Goal: Task Accomplishment & Management: Complete application form

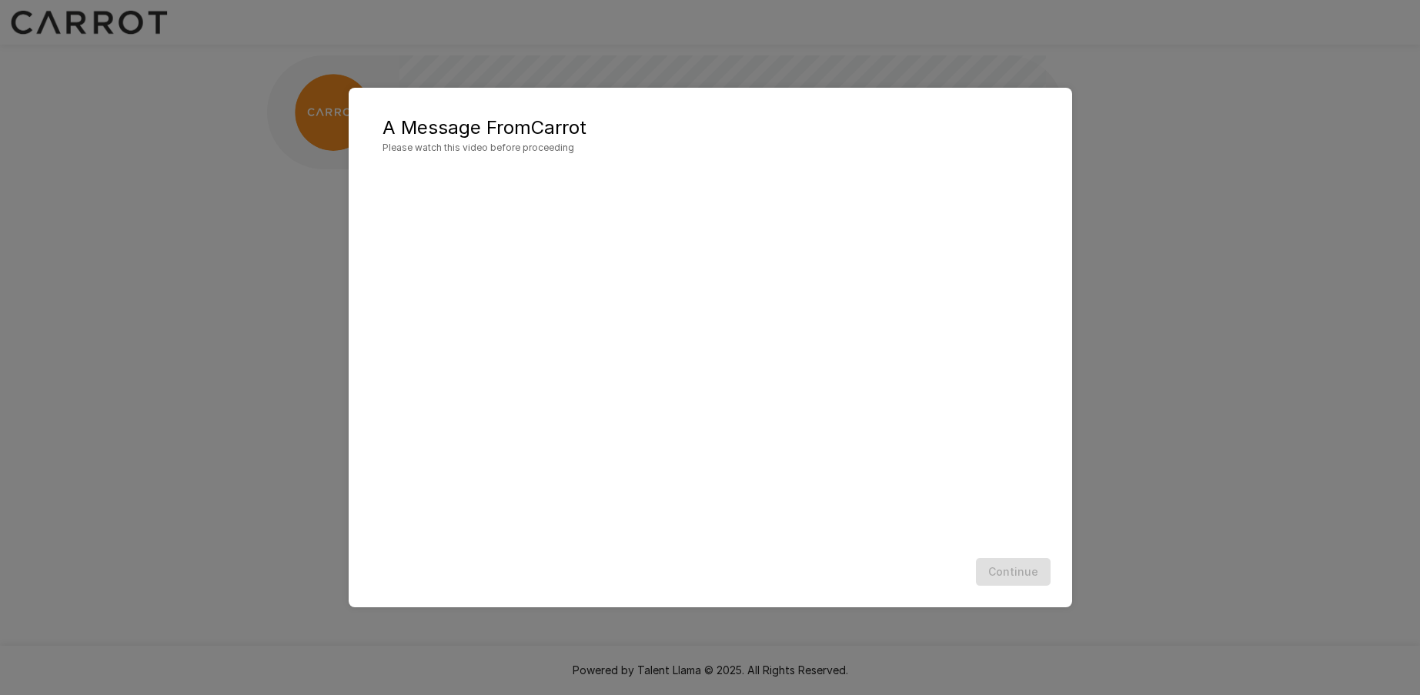
click at [1125, 650] on div "A Message From Carrot Please watch this video before proceeding Continue" at bounding box center [710, 347] width 1420 height 695
click at [1202, 119] on div "A Message From Carrot Please watch this video before proceeding Continue" at bounding box center [710, 347] width 1420 height 695
click at [1023, 575] on button "Continue" at bounding box center [1013, 572] width 75 height 28
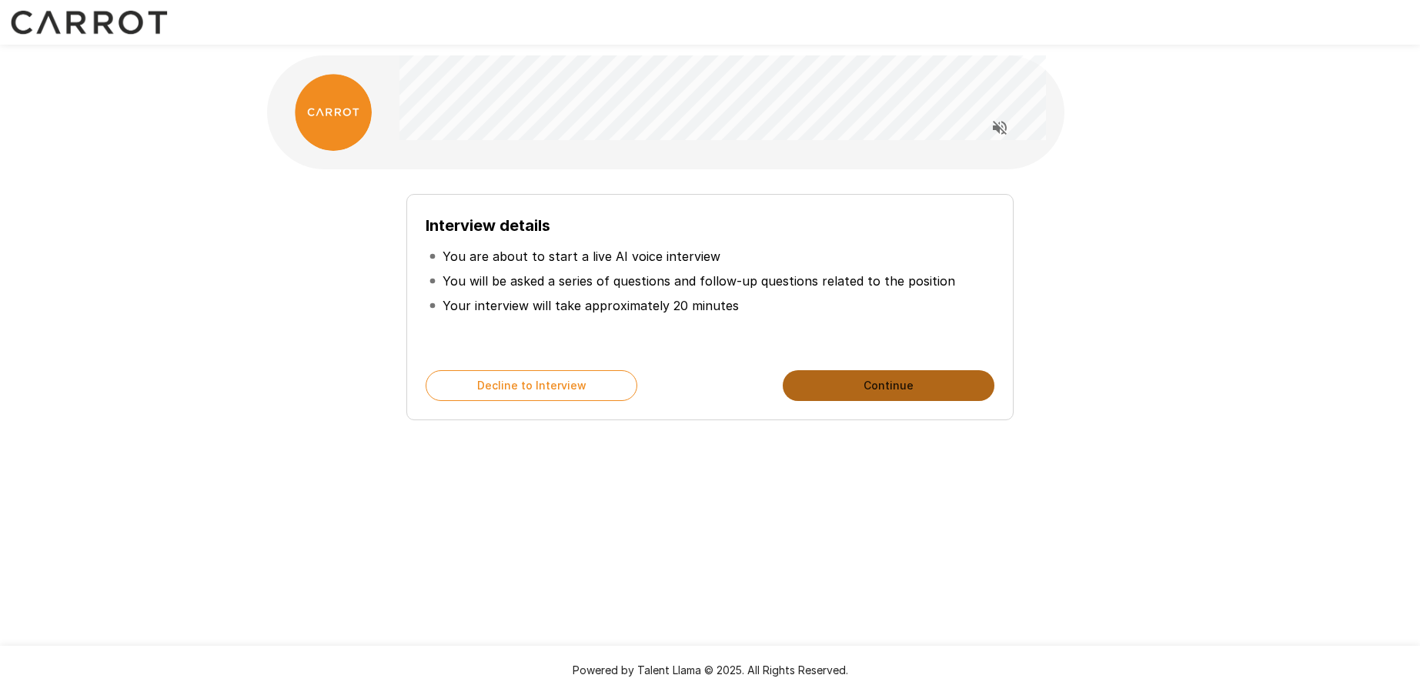
click at [888, 379] on button "Continue" at bounding box center [889, 385] width 212 height 31
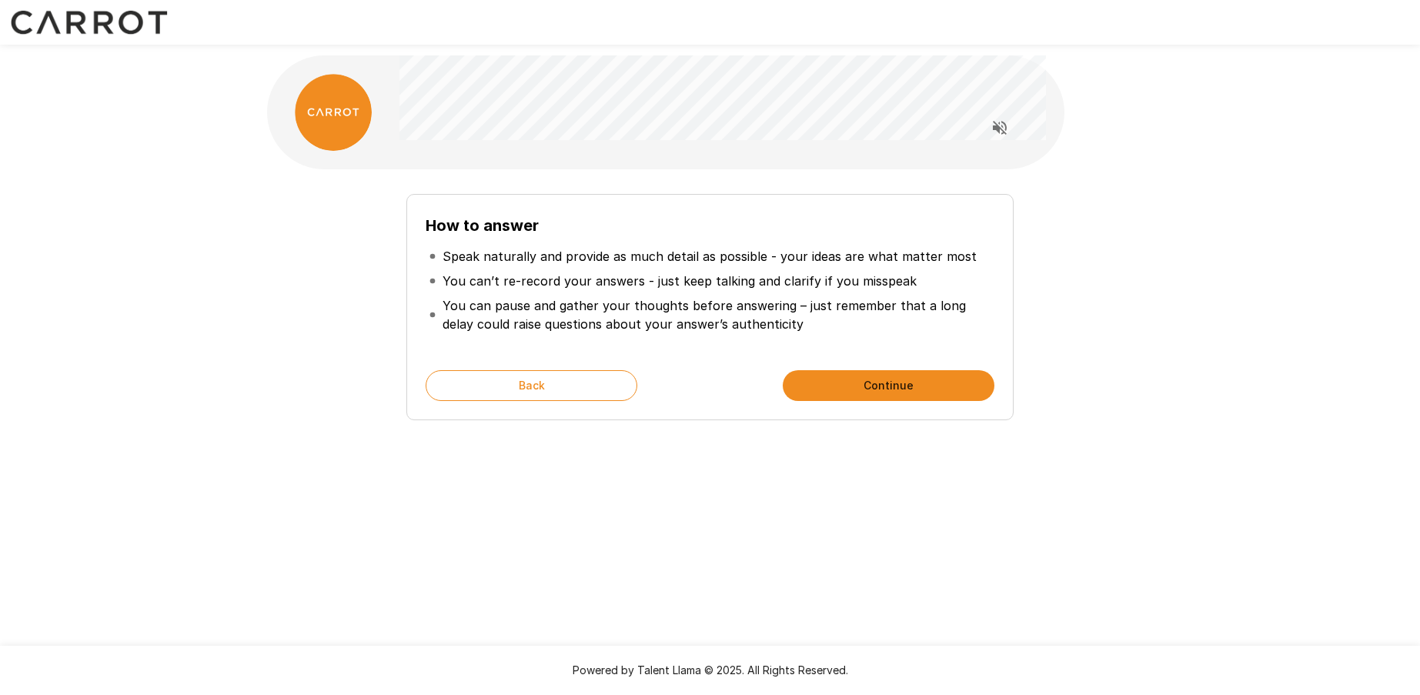
click at [888, 379] on button "Continue" at bounding box center [889, 385] width 212 height 31
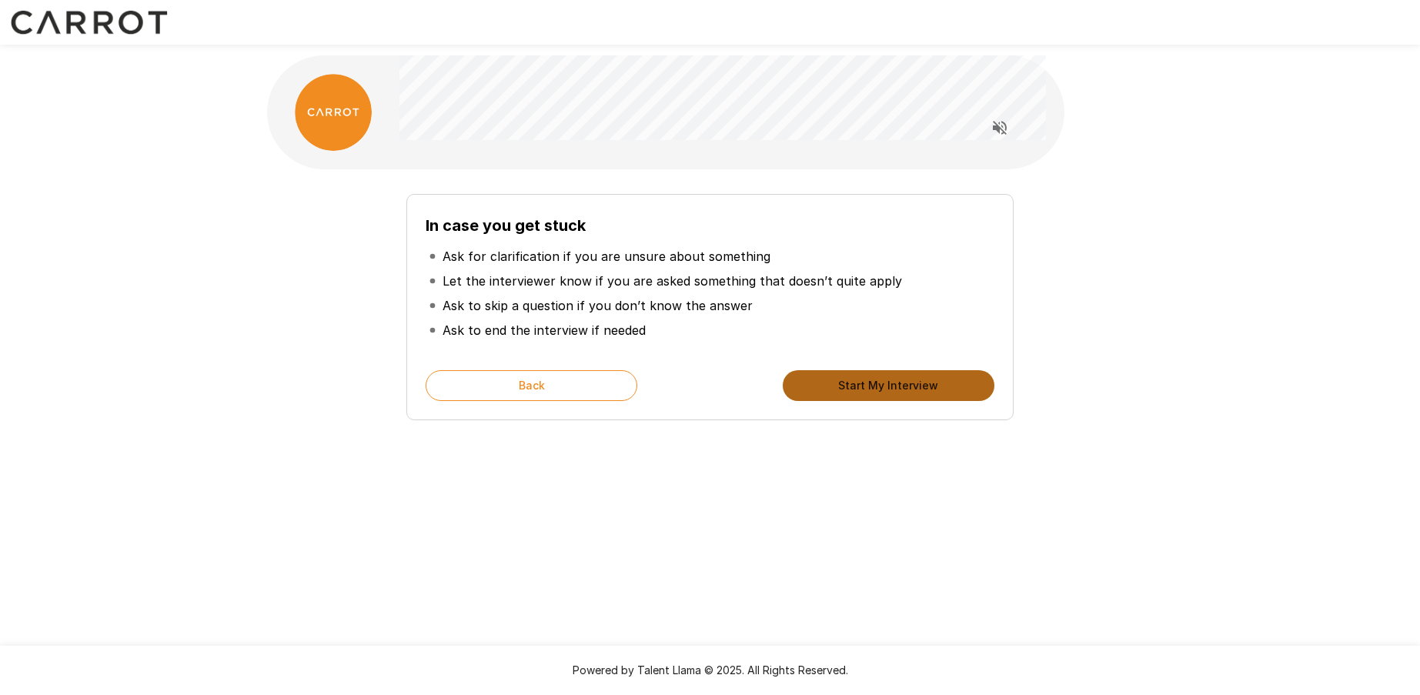
click at [888, 379] on button "Start My Interview" at bounding box center [889, 385] width 212 height 31
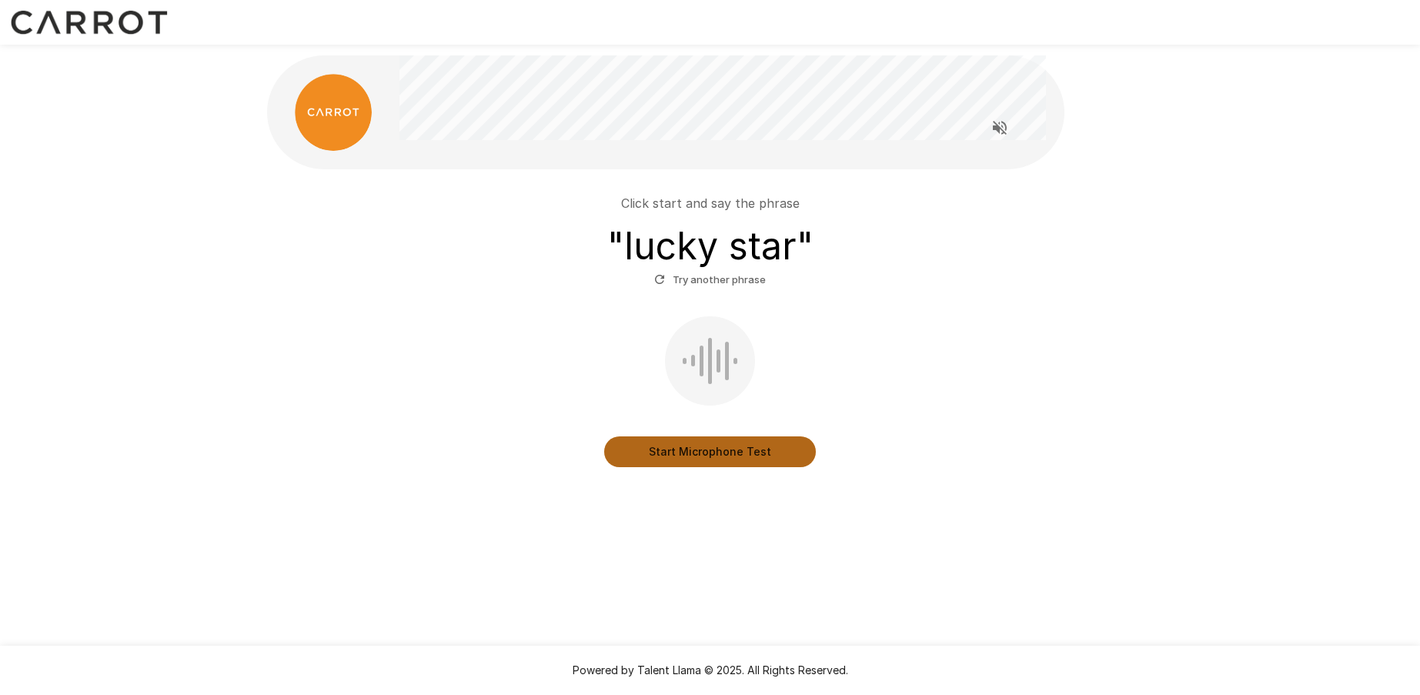
click at [740, 449] on button "Start Microphone Test" at bounding box center [710, 451] width 212 height 31
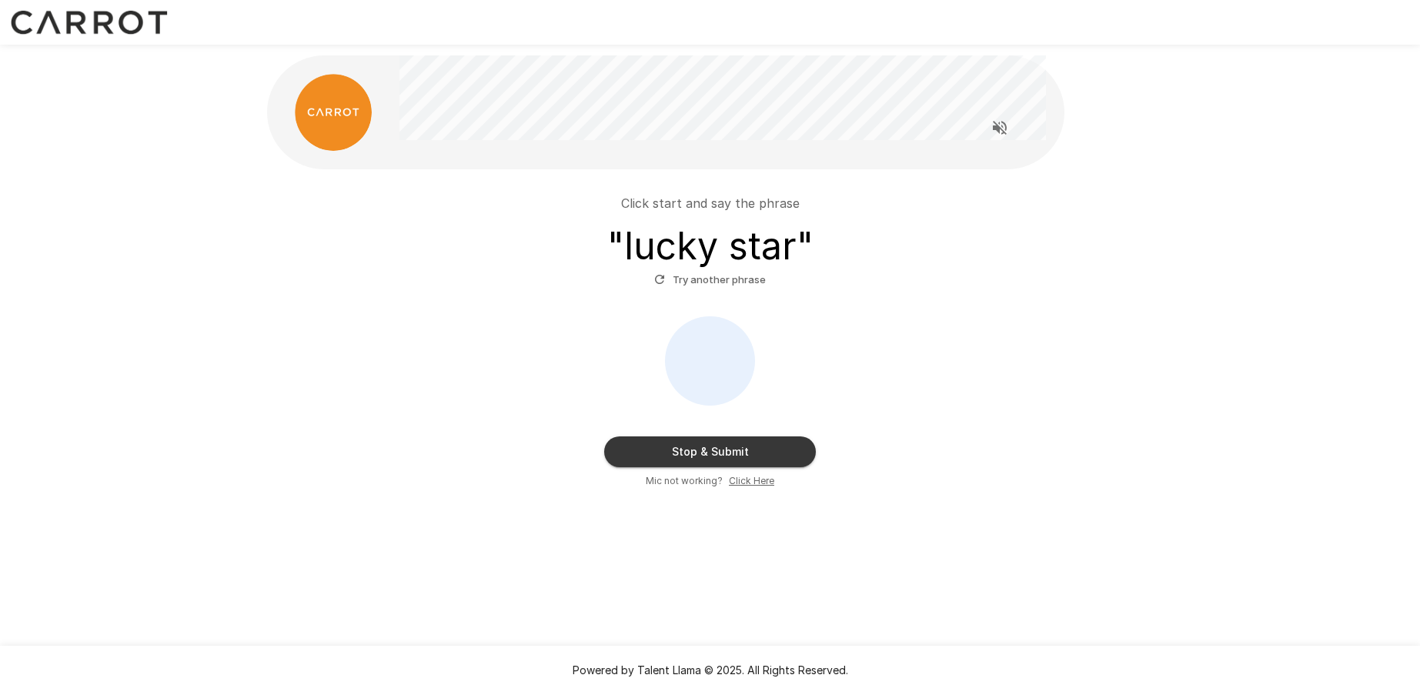
click at [737, 452] on button "Stop & Submit" at bounding box center [710, 451] width 212 height 31
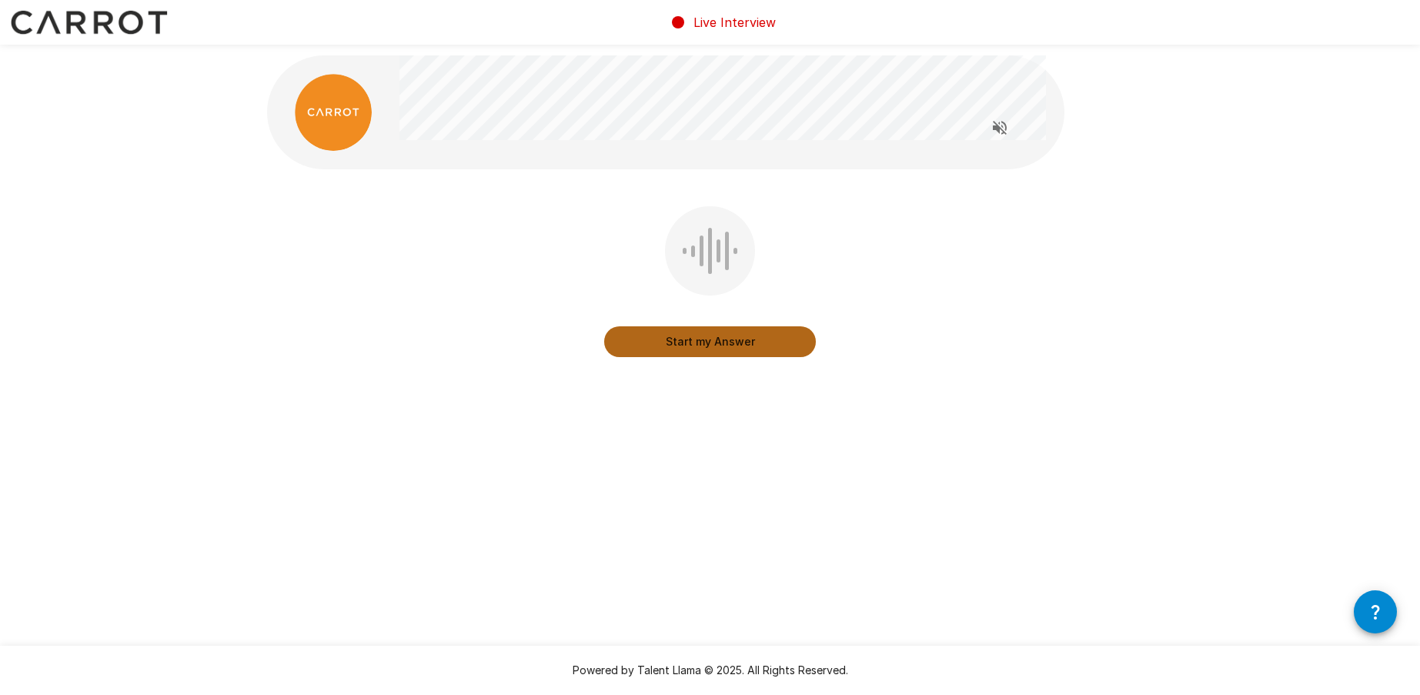
click at [727, 345] on button "Start my Answer" at bounding box center [710, 341] width 212 height 31
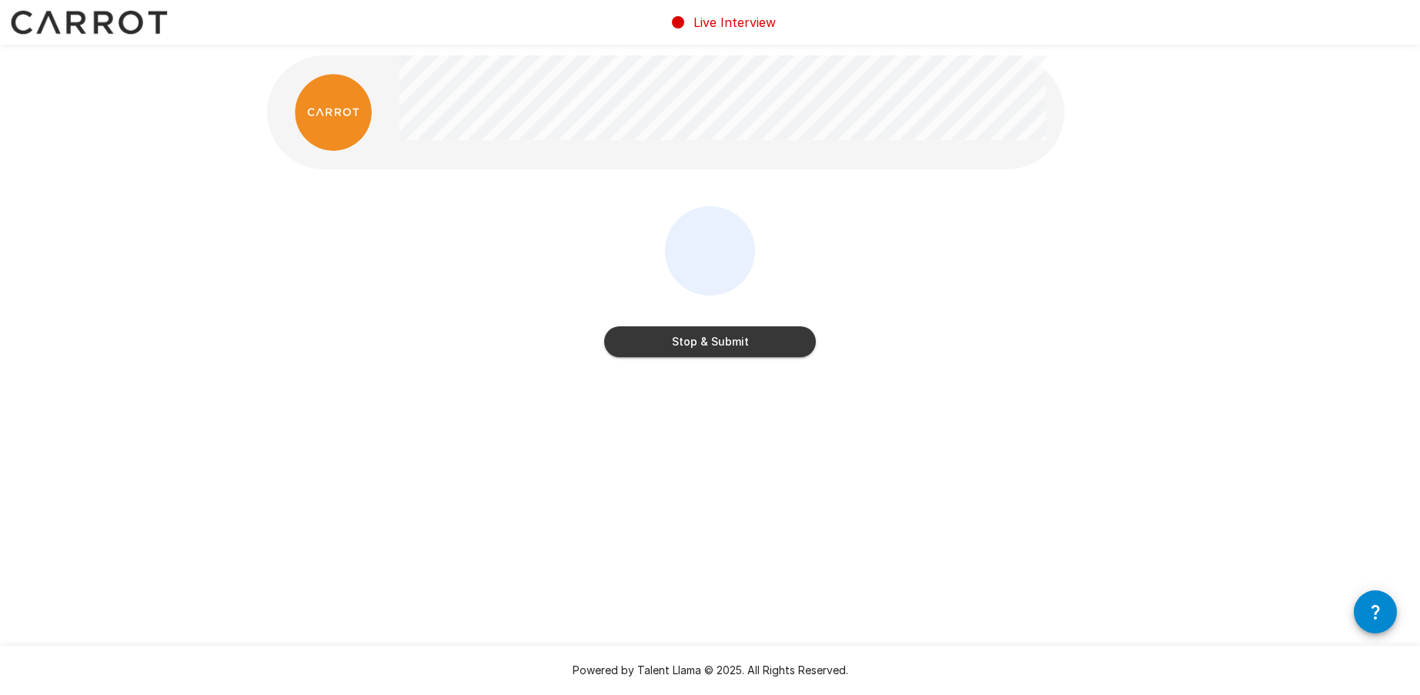
click at [746, 342] on button "Stop & Submit" at bounding box center [710, 341] width 212 height 31
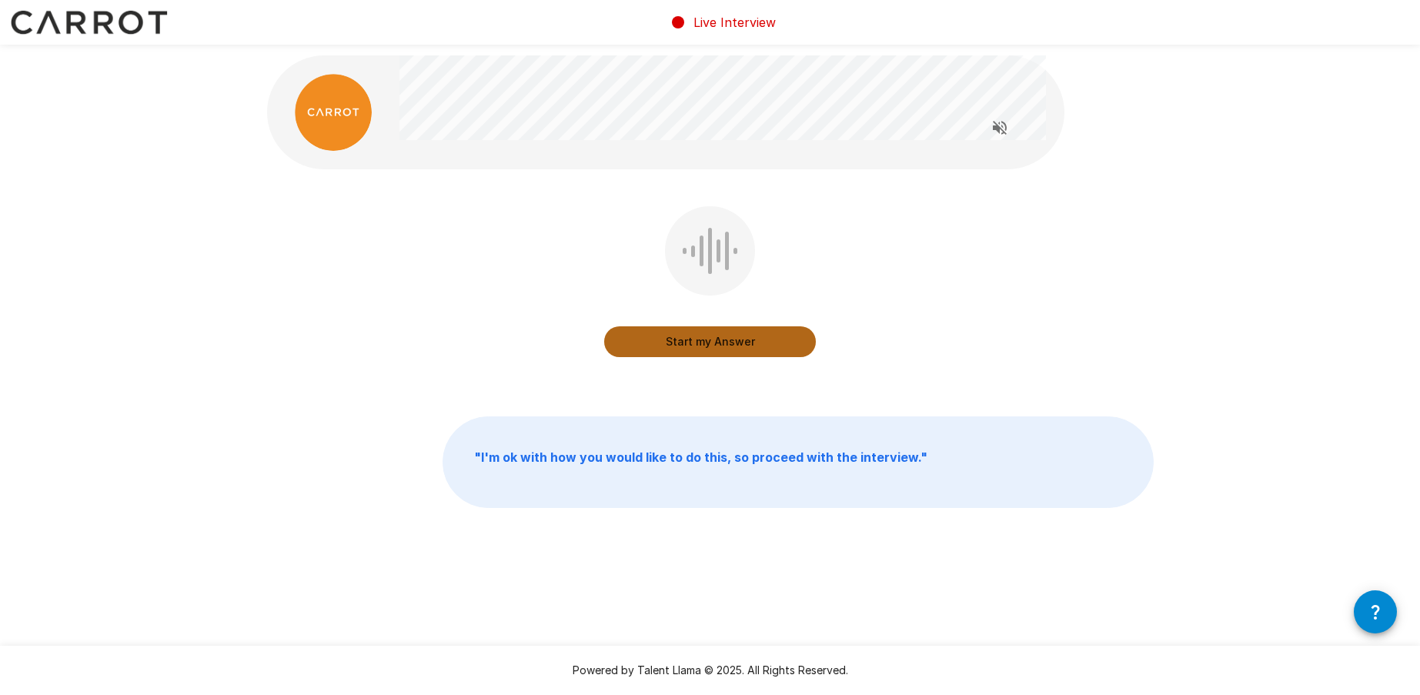
click at [710, 339] on button "Start my Answer" at bounding box center [710, 341] width 212 height 31
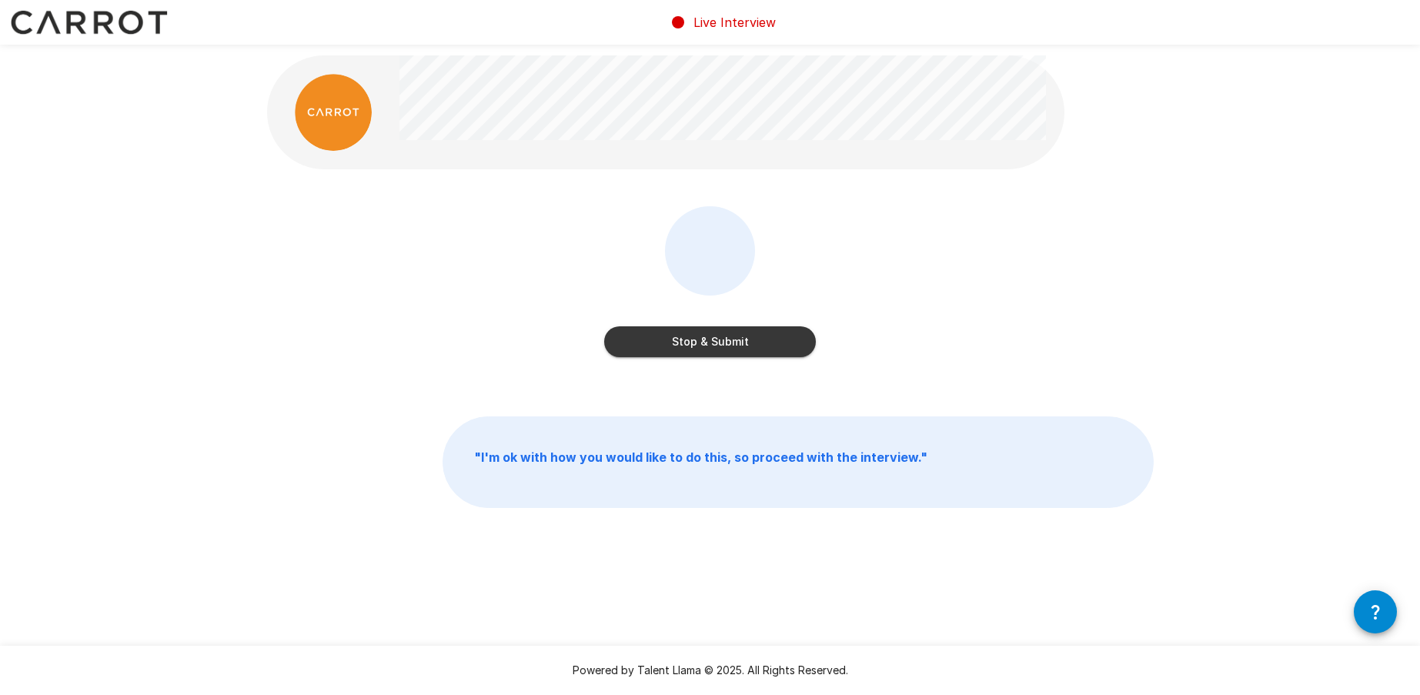
click at [748, 346] on button "Stop & Submit" at bounding box center [710, 341] width 212 height 31
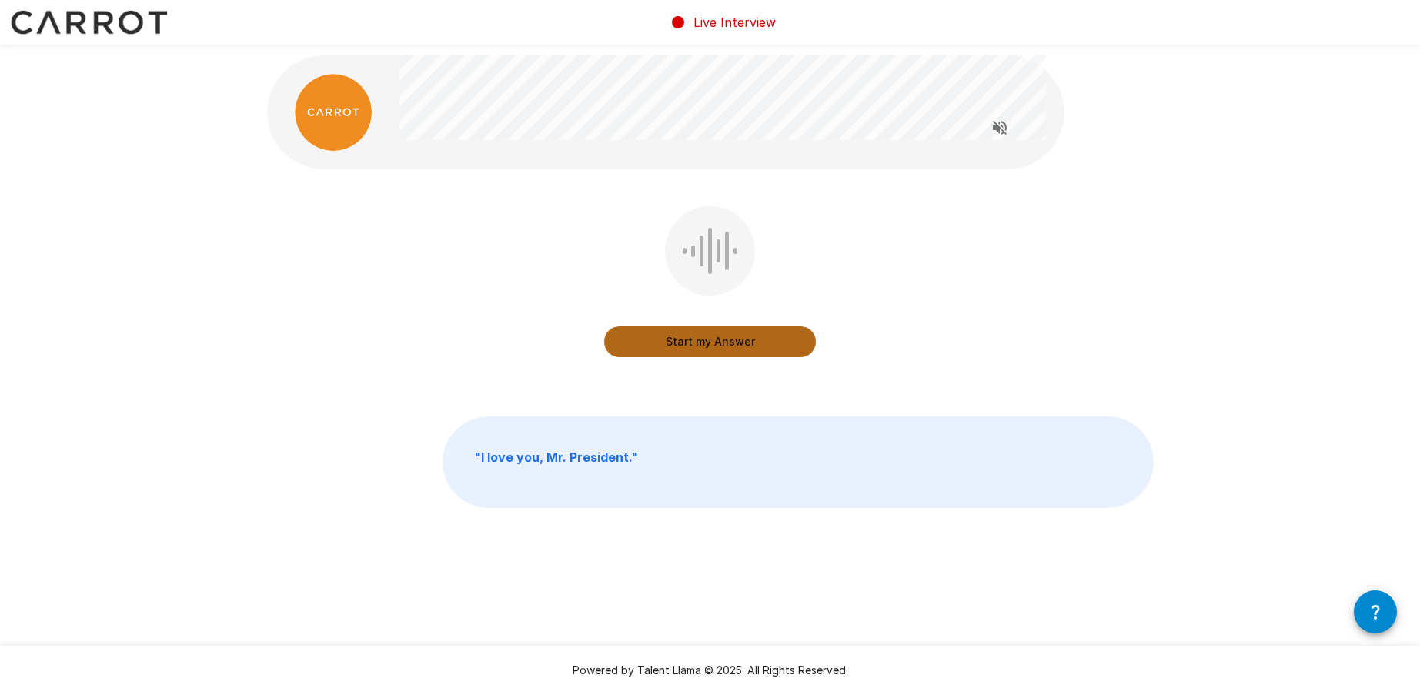
click at [726, 342] on button "Start my Answer" at bounding box center [710, 341] width 212 height 31
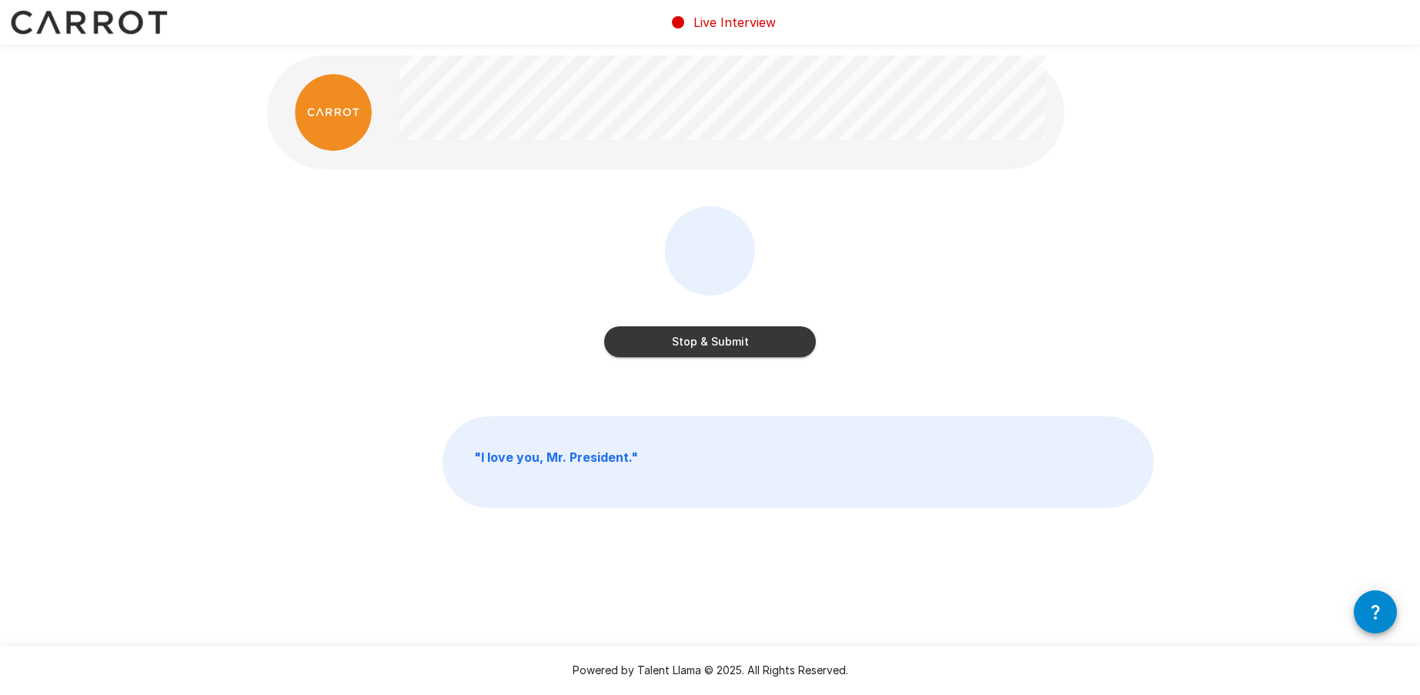
click at [760, 336] on button "Stop & Submit" at bounding box center [710, 341] width 212 height 31
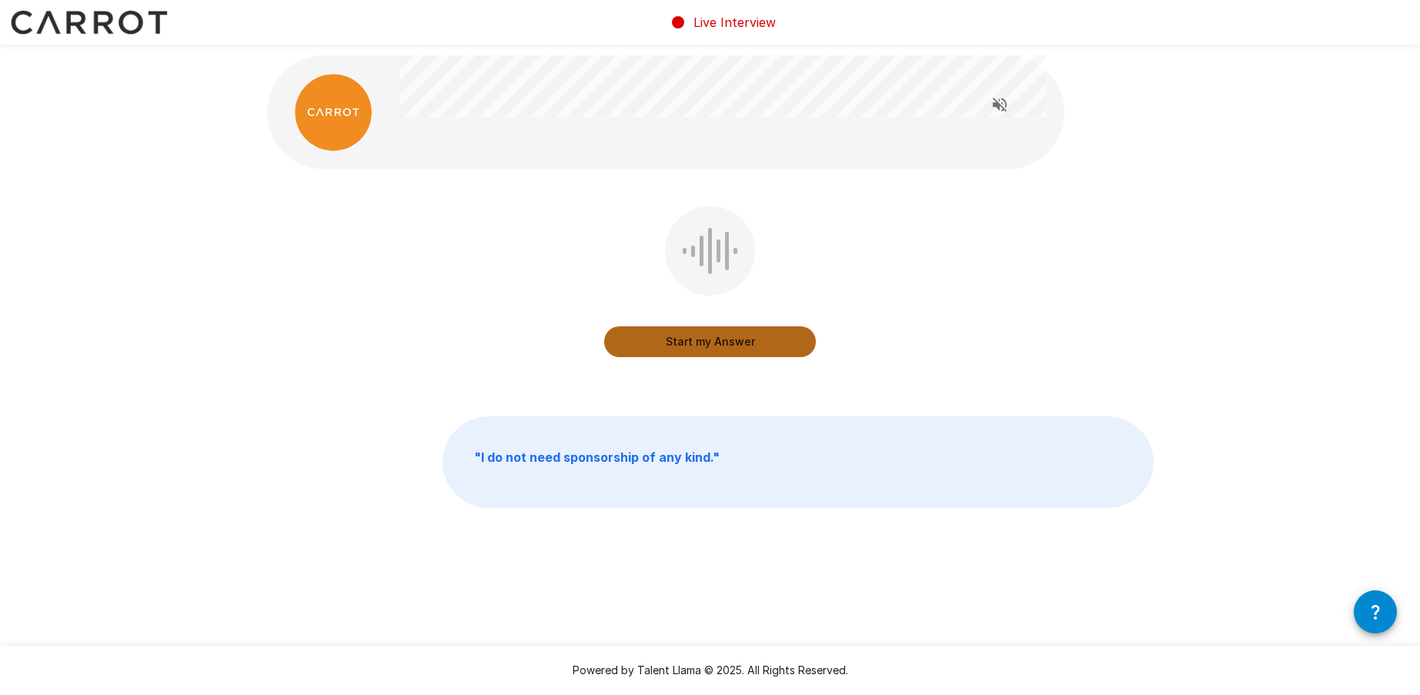
click at [739, 339] on button "Start my Answer" at bounding box center [710, 341] width 212 height 31
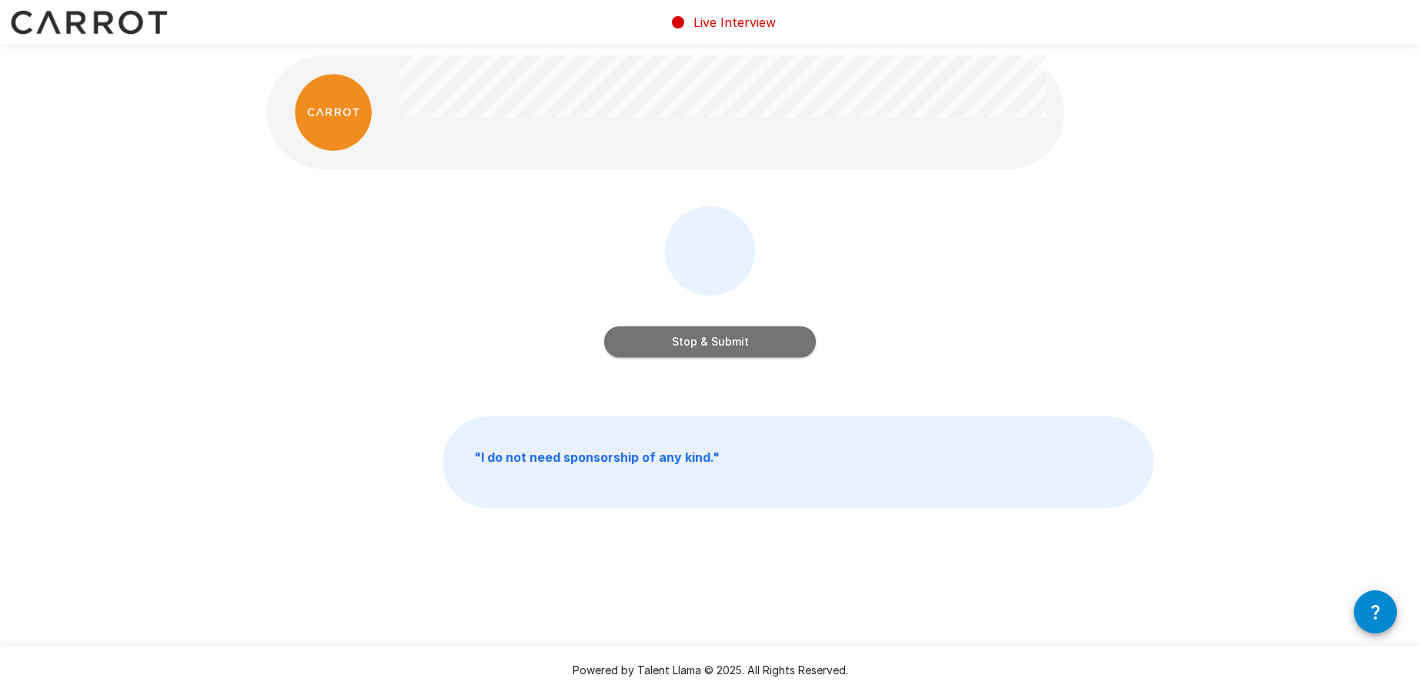
click at [737, 336] on button "Stop & Submit" at bounding box center [710, 341] width 212 height 31
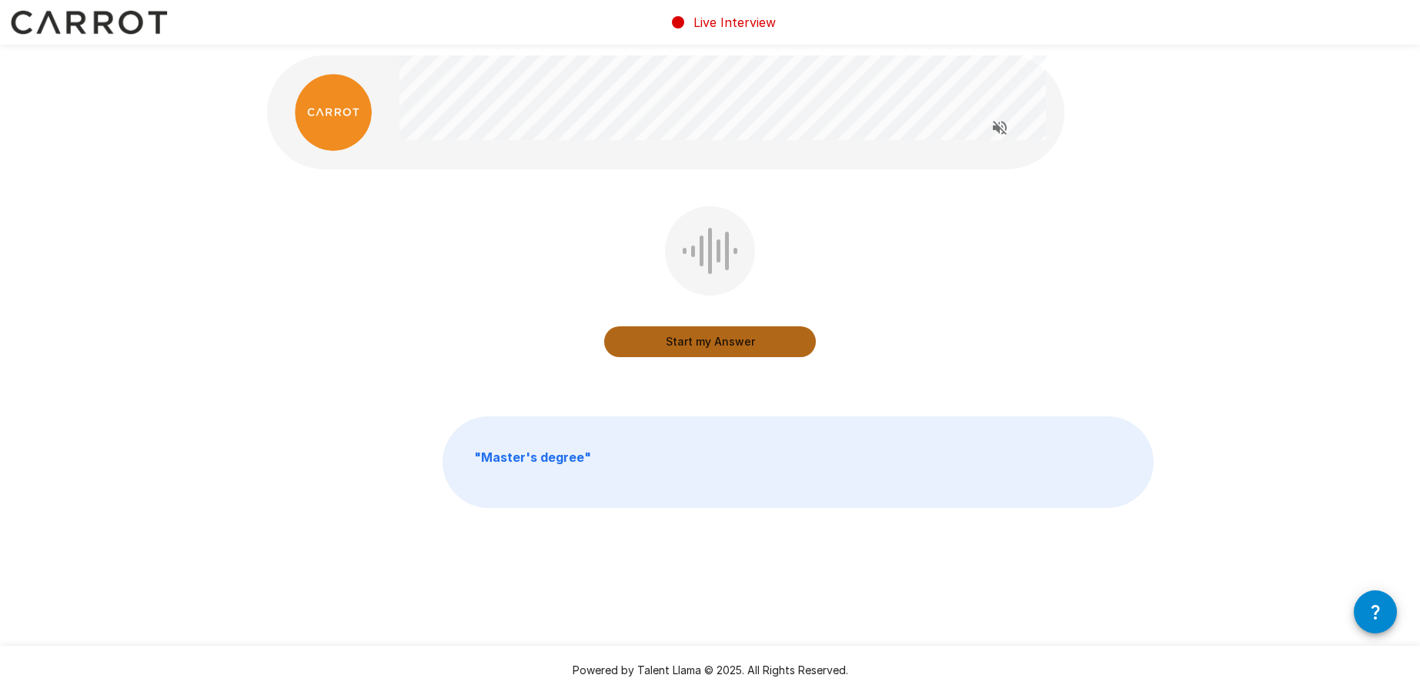
click at [726, 337] on button "Start my Answer" at bounding box center [710, 341] width 212 height 31
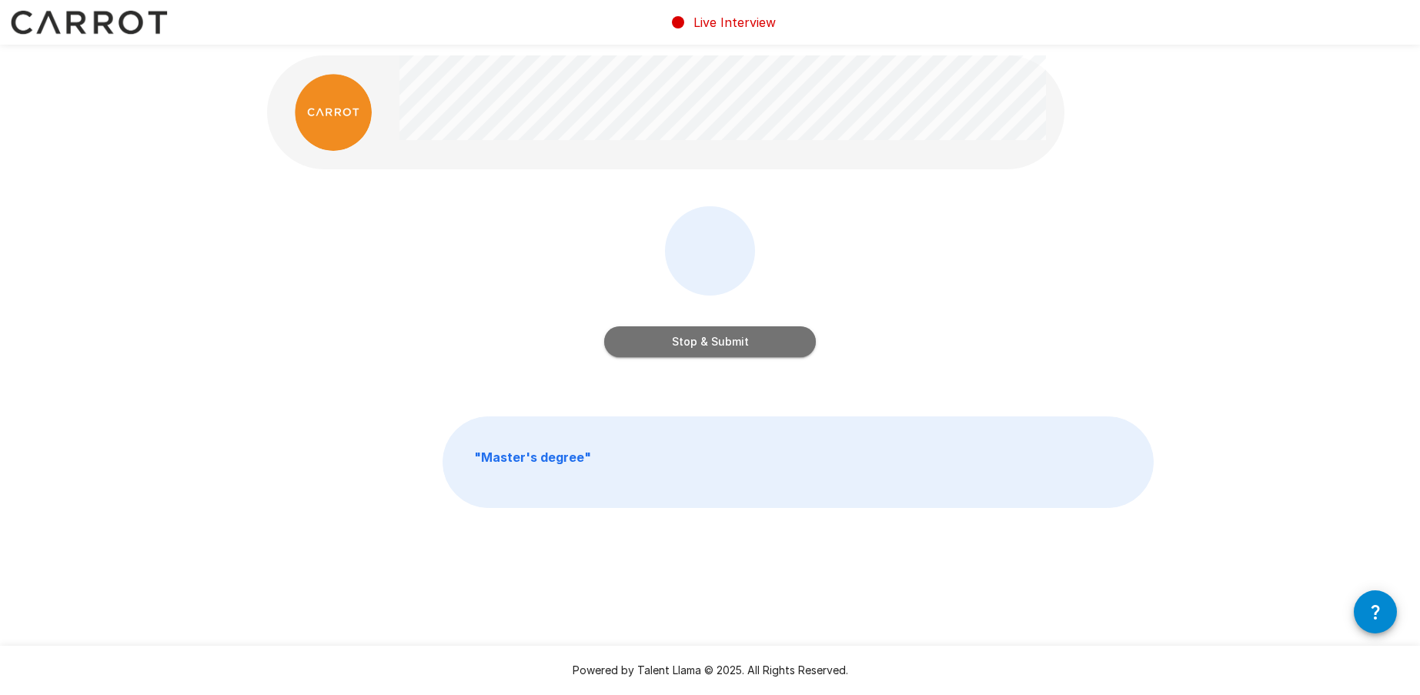
click at [725, 338] on button "Stop & Submit" at bounding box center [710, 341] width 212 height 31
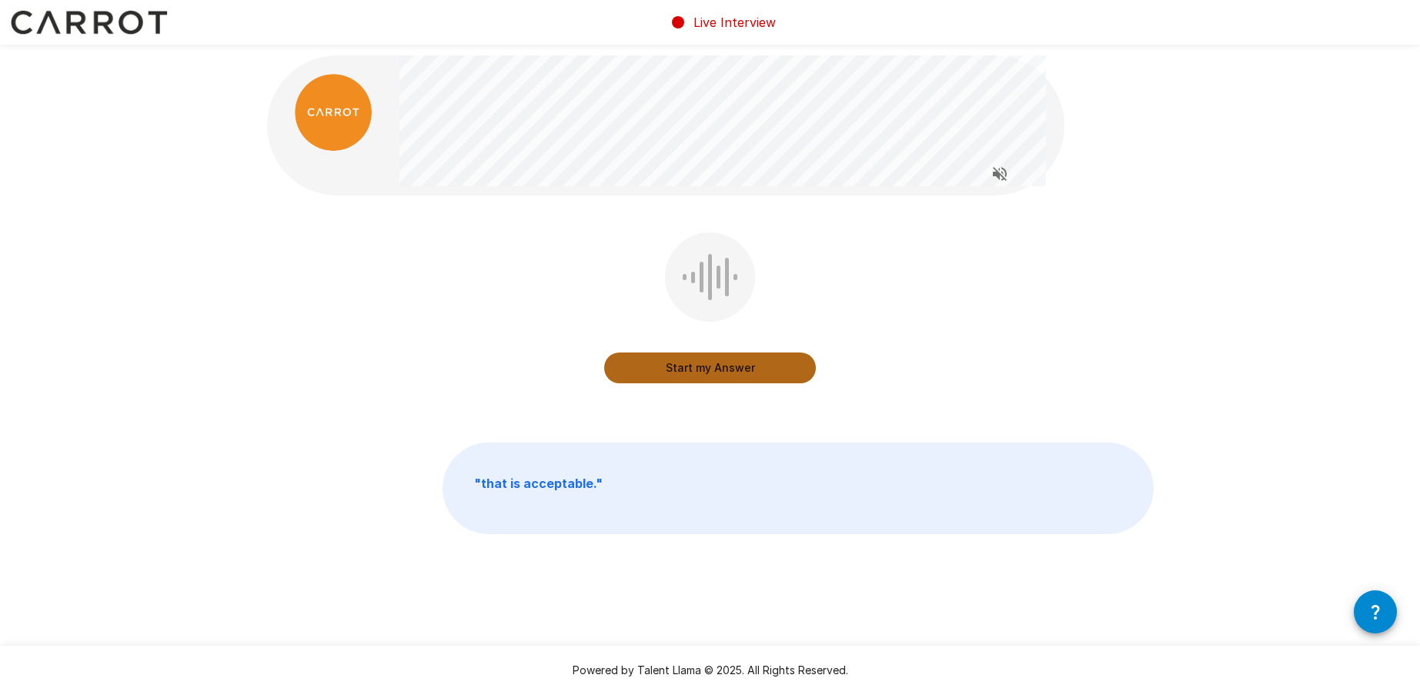
click at [727, 363] on button "Start my Answer" at bounding box center [710, 368] width 212 height 31
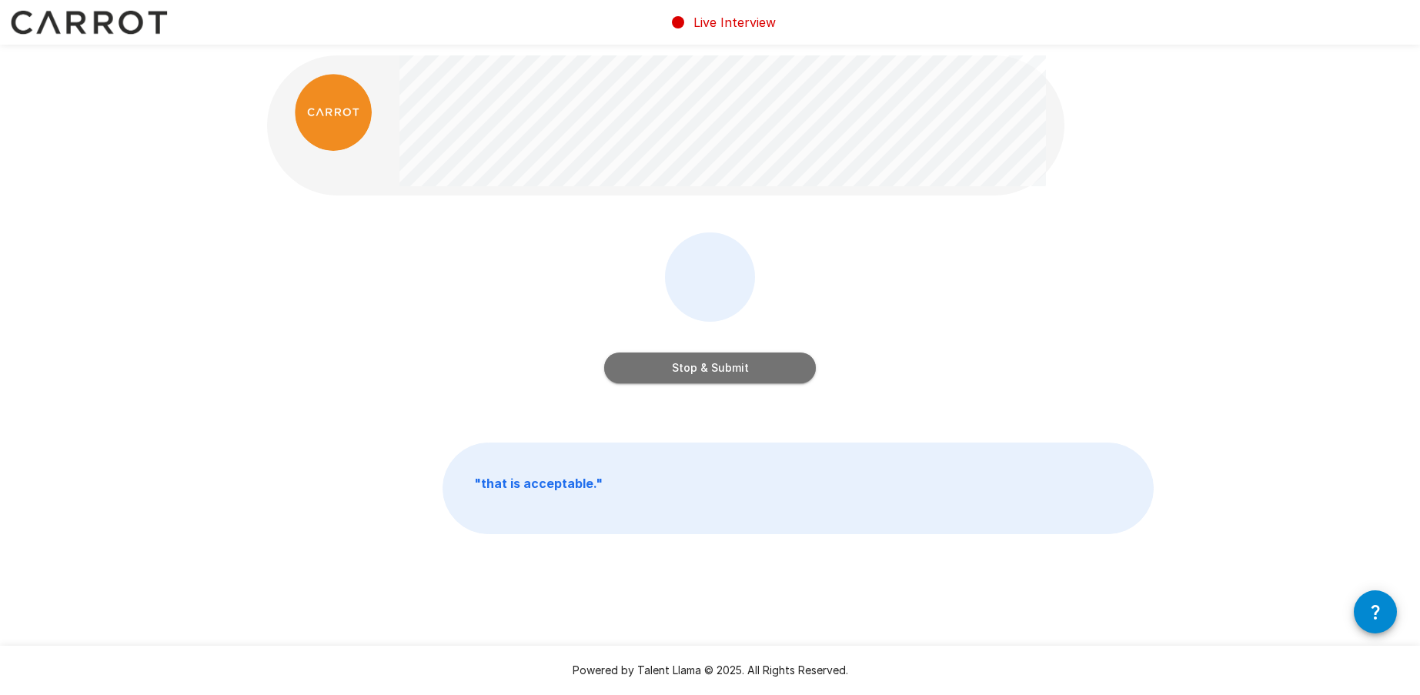
click at [758, 363] on button "Stop & Submit" at bounding box center [710, 368] width 212 height 31
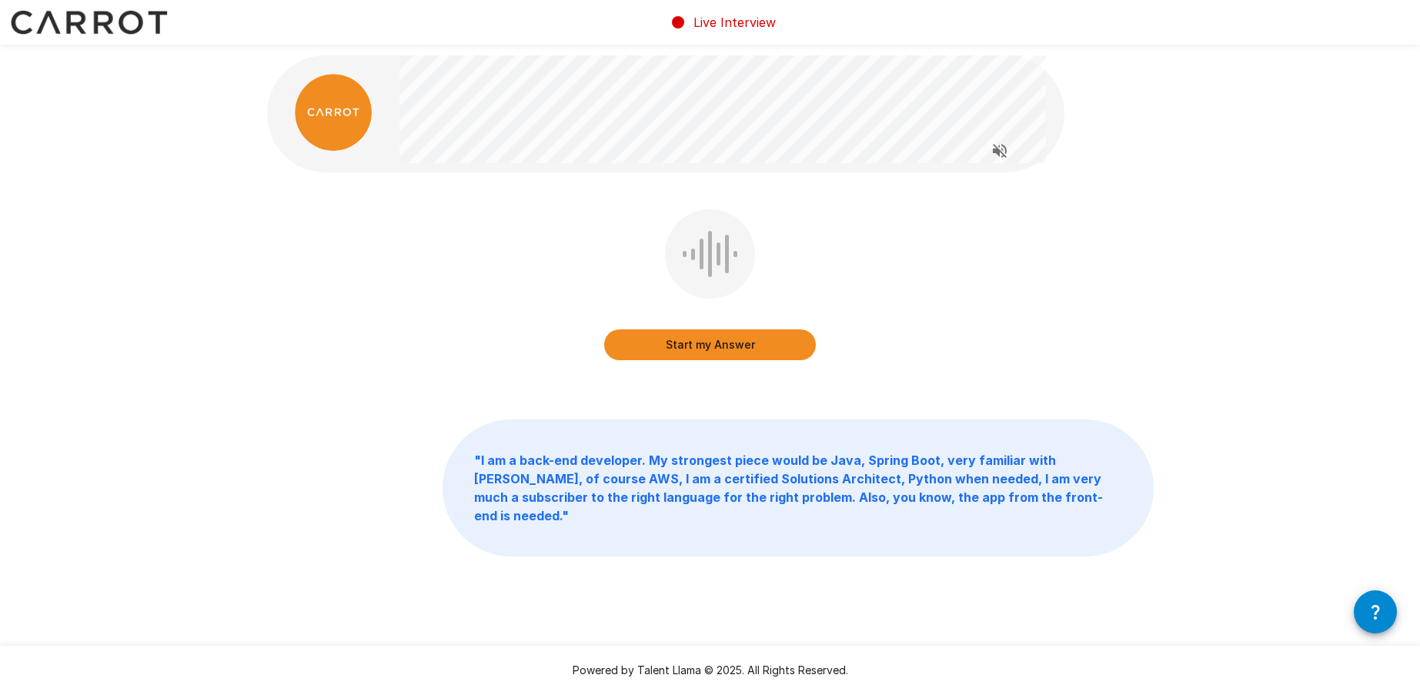
click at [737, 341] on button "Start my Answer" at bounding box center [710, 344] width 212 height 31
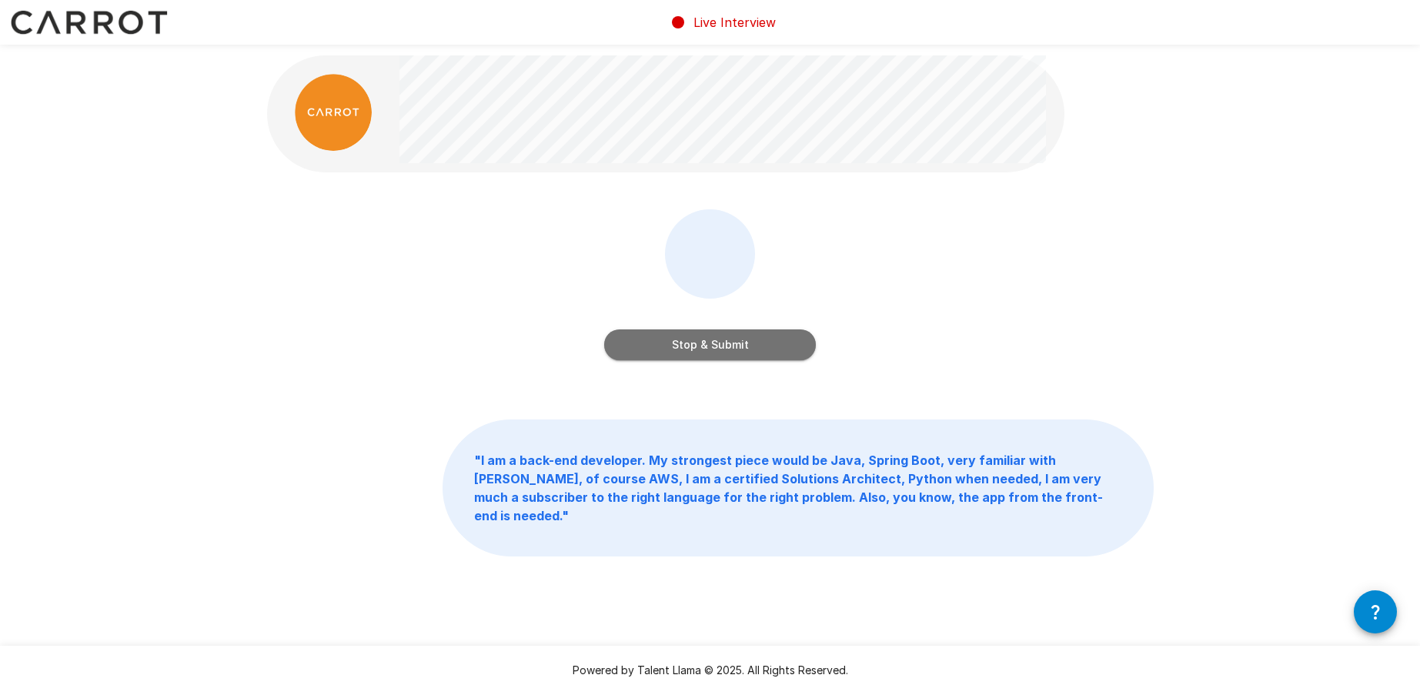
click at [727, 349] on button "Stop & Submit" at bounding box center [710, 344] width 212 height 31
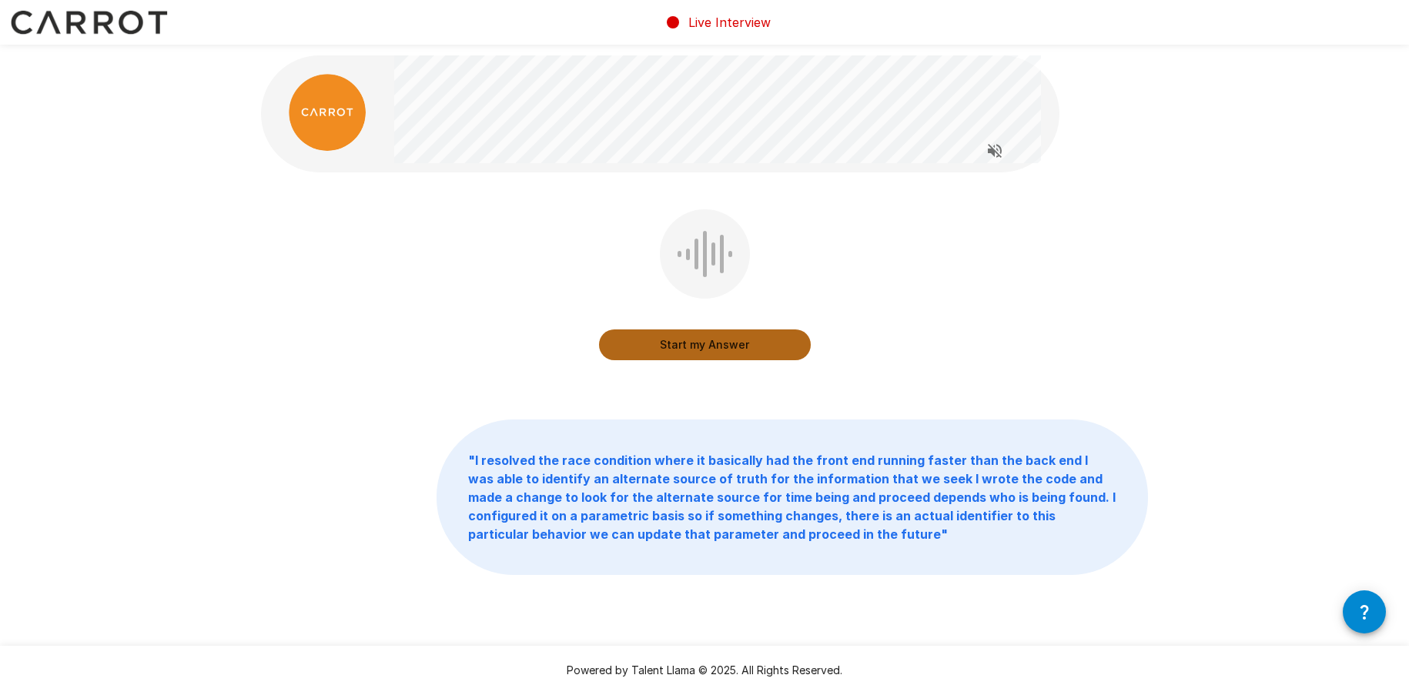
click at [724, 343] on button "Start my Answer" at bounding box center [705, 344] width 212 height 31
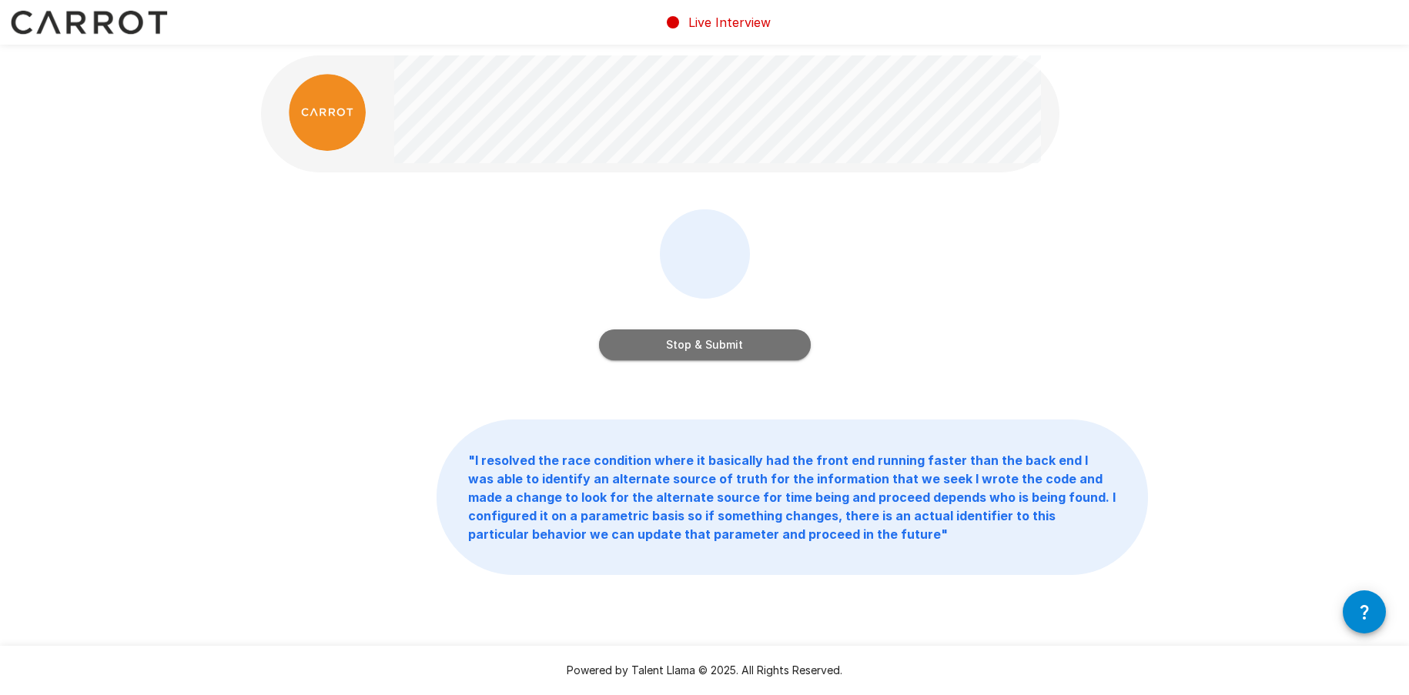
click at [724, 343] on button "Stop & Submit" at bounding box center [705, 344] width 212 height 31
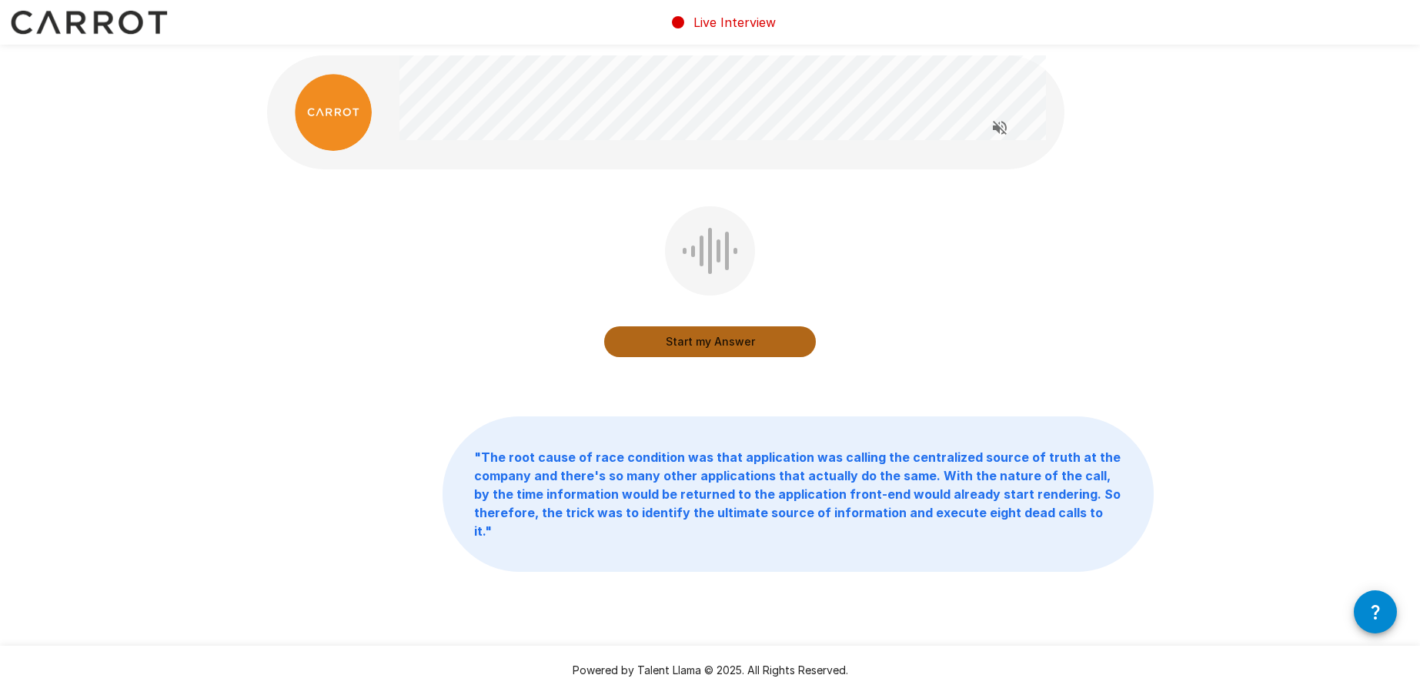
click at [727, 338] on button "Start my Answer" at bounding box center [710, 341] width 212 height 31
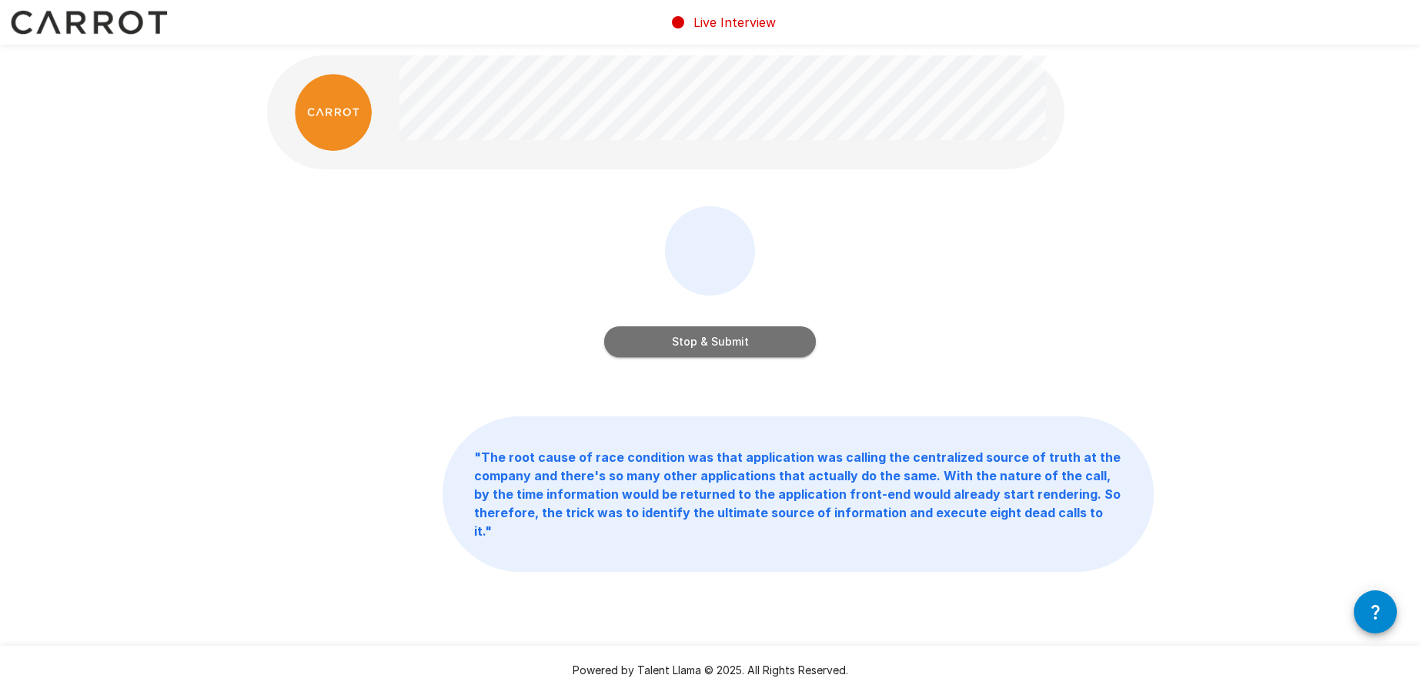
click at [727, 336] on button "Stop & Submit" at bounding box center [710, 341] width 212 height 31
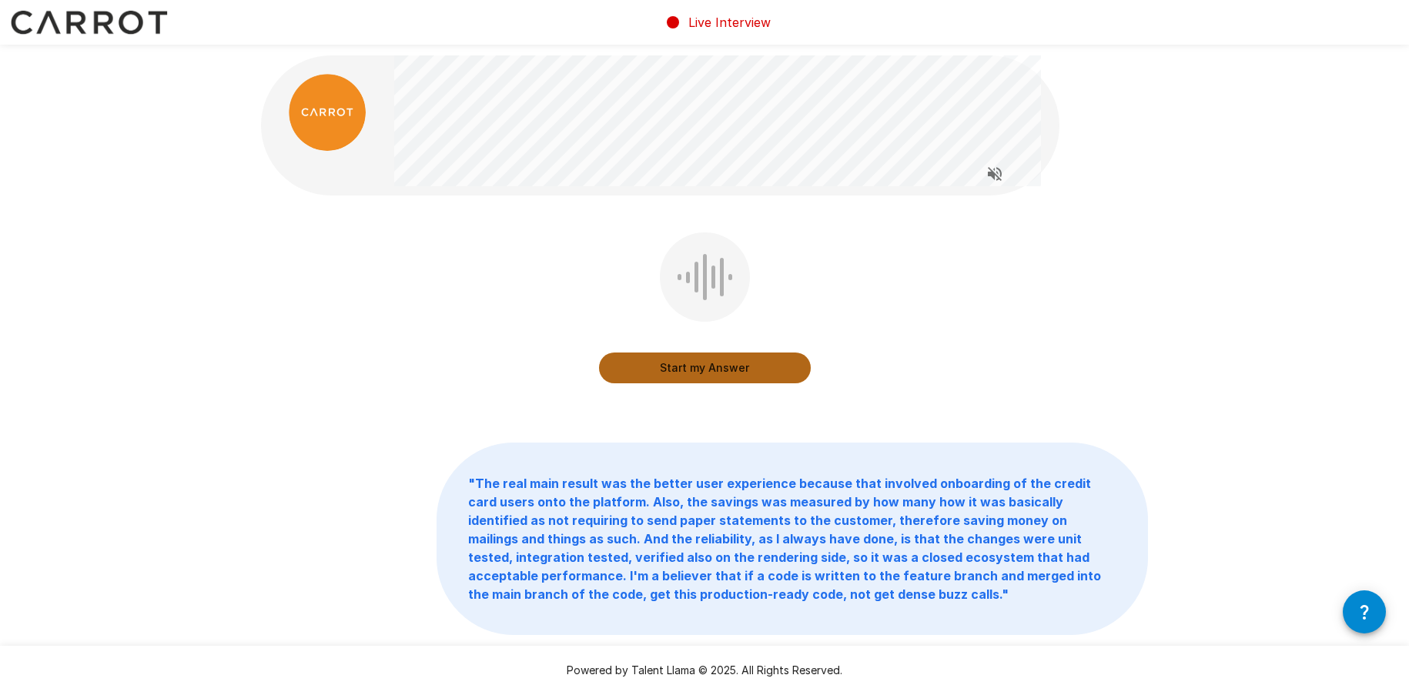
click at [724, 363] on button "Start my Answer" at bounding box center [705, 368] width 212 height 31
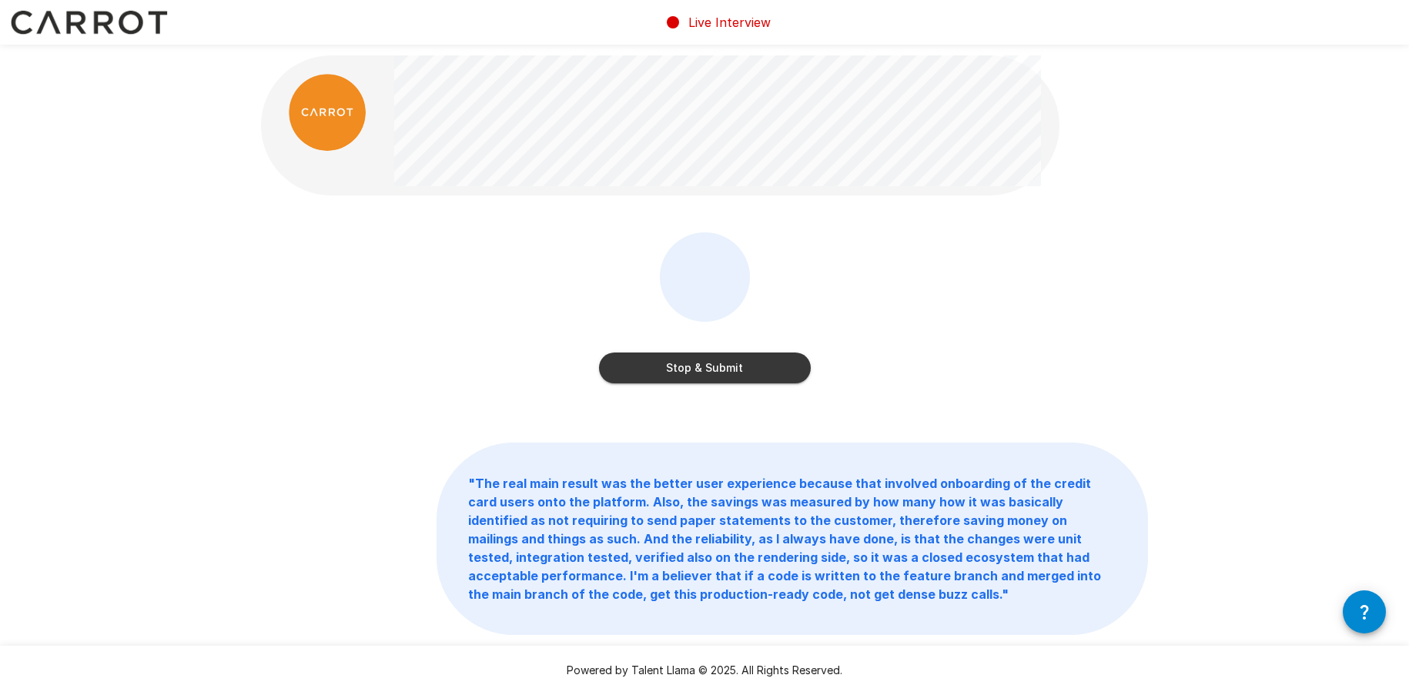
click at [713, 363] on button "Stop & Submit" at bounding box center [705, 368] width 212 height 31
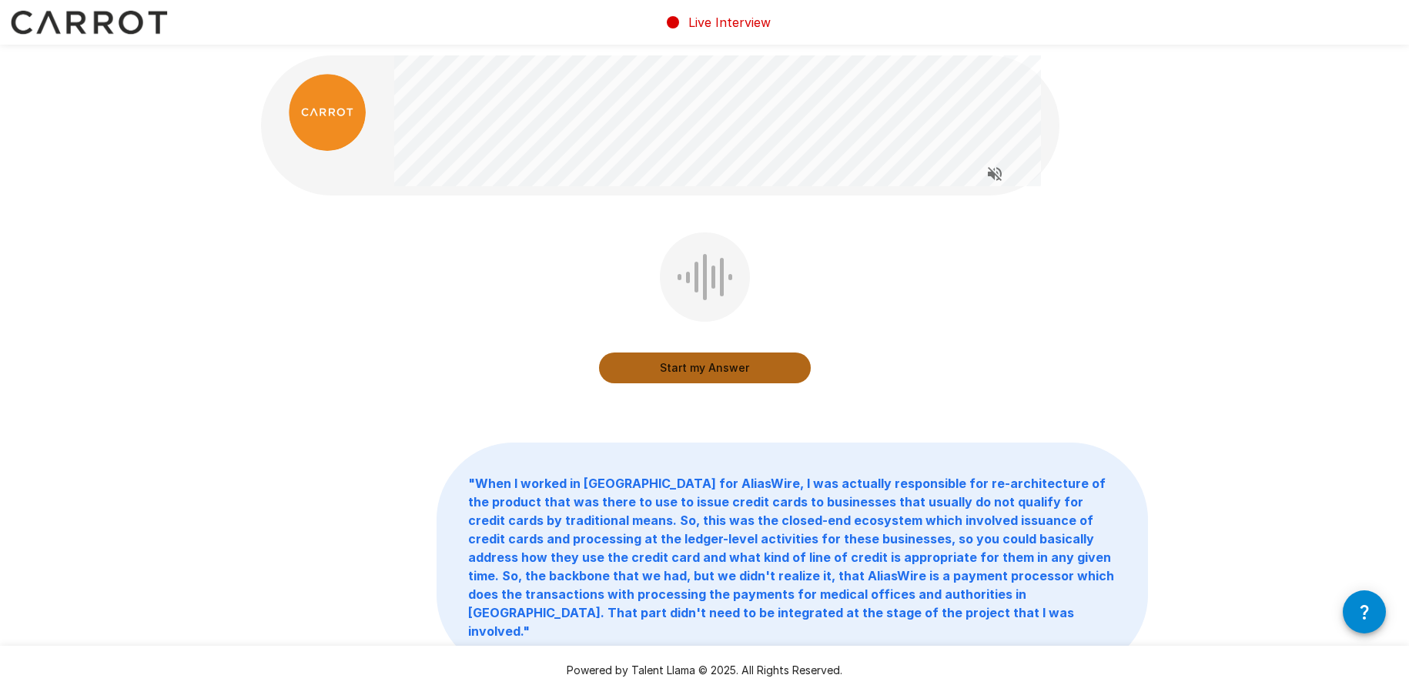
click at [710, 364] on button "Start my Answer" at bounding box center [705, 368] width 212 height 31
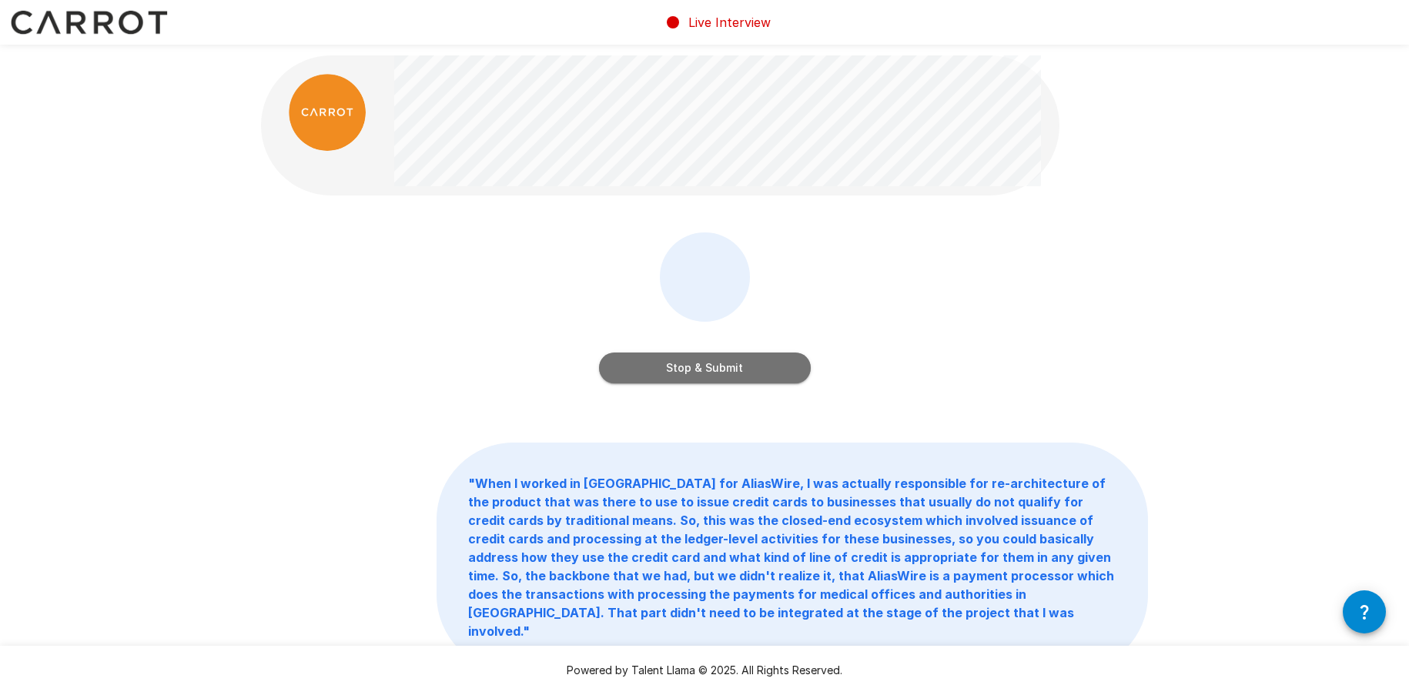
click at [711, 364] on button "Stop & Submit" at bounding box center [705, 368] width 212 height 31
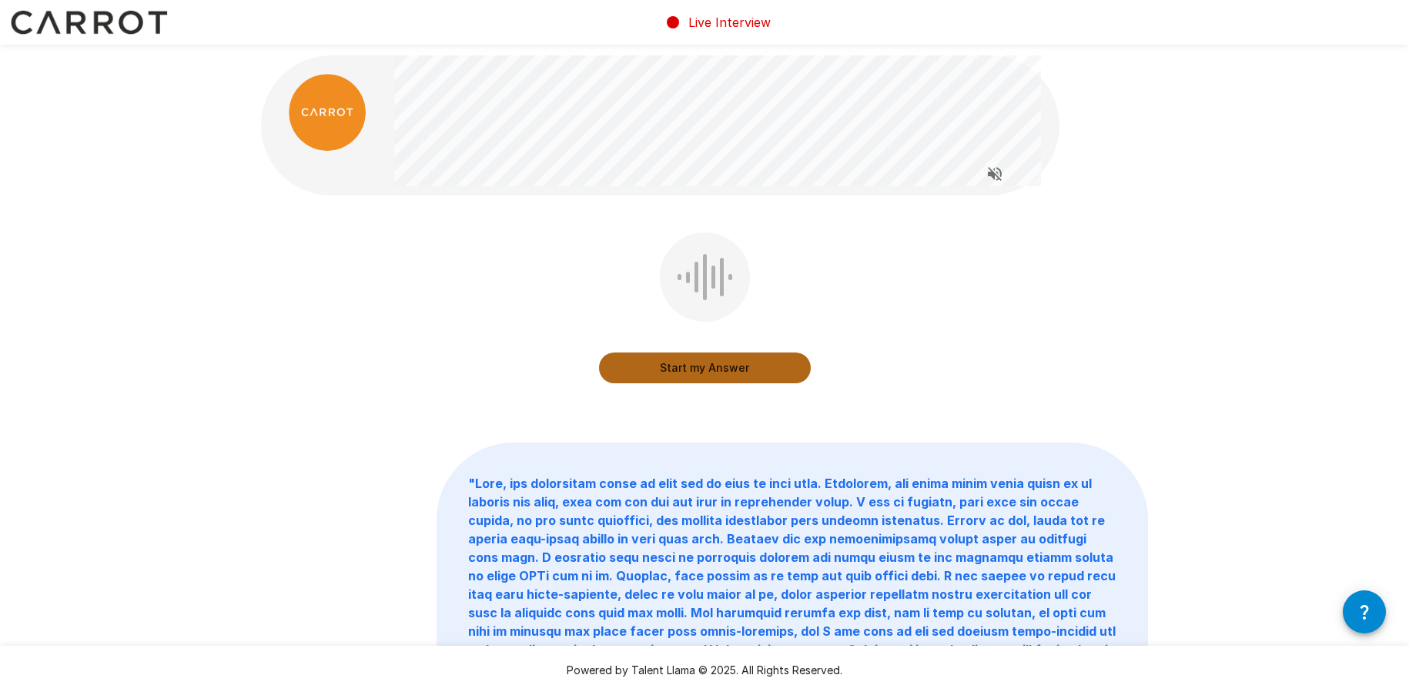
click at [720, 362] on button "Start my Answer" at bounding box center [705, 368] width 212 height 31
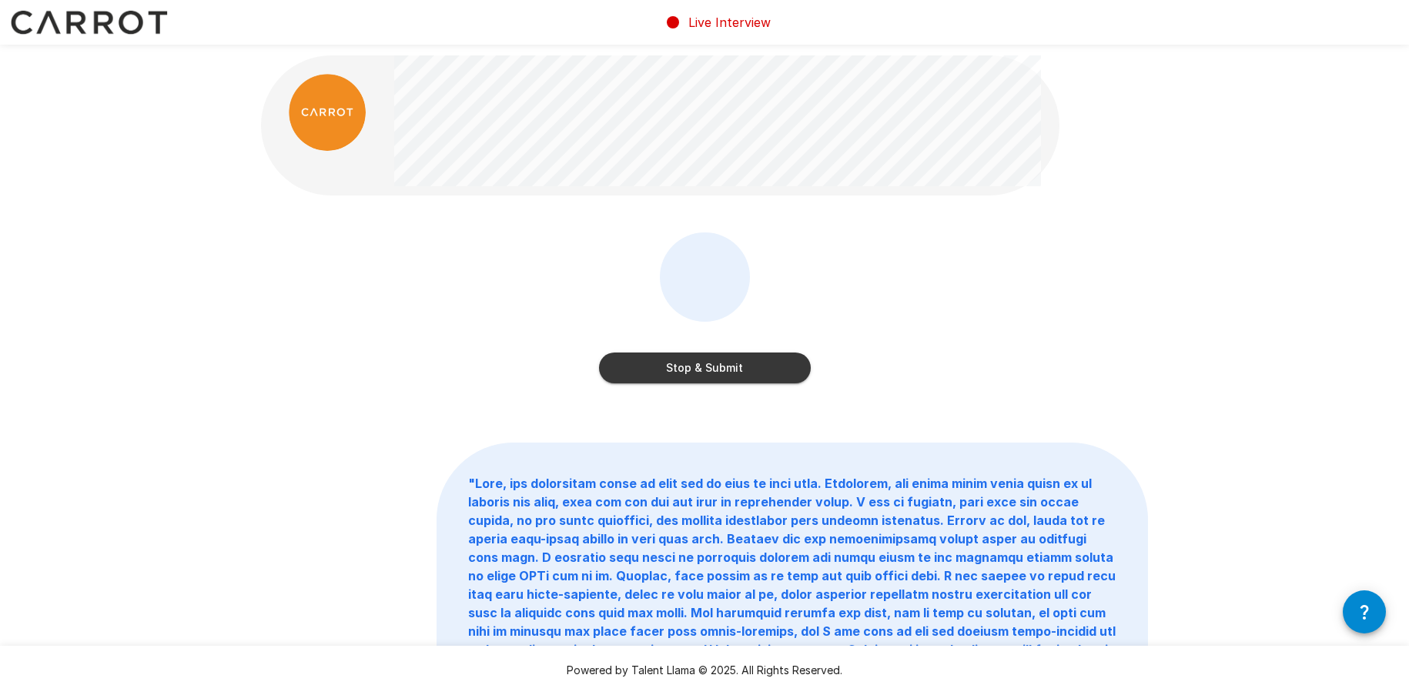
click at [723, 361] on button "Stop & Submit" at bounding box center [705, 368] width 212 height 31
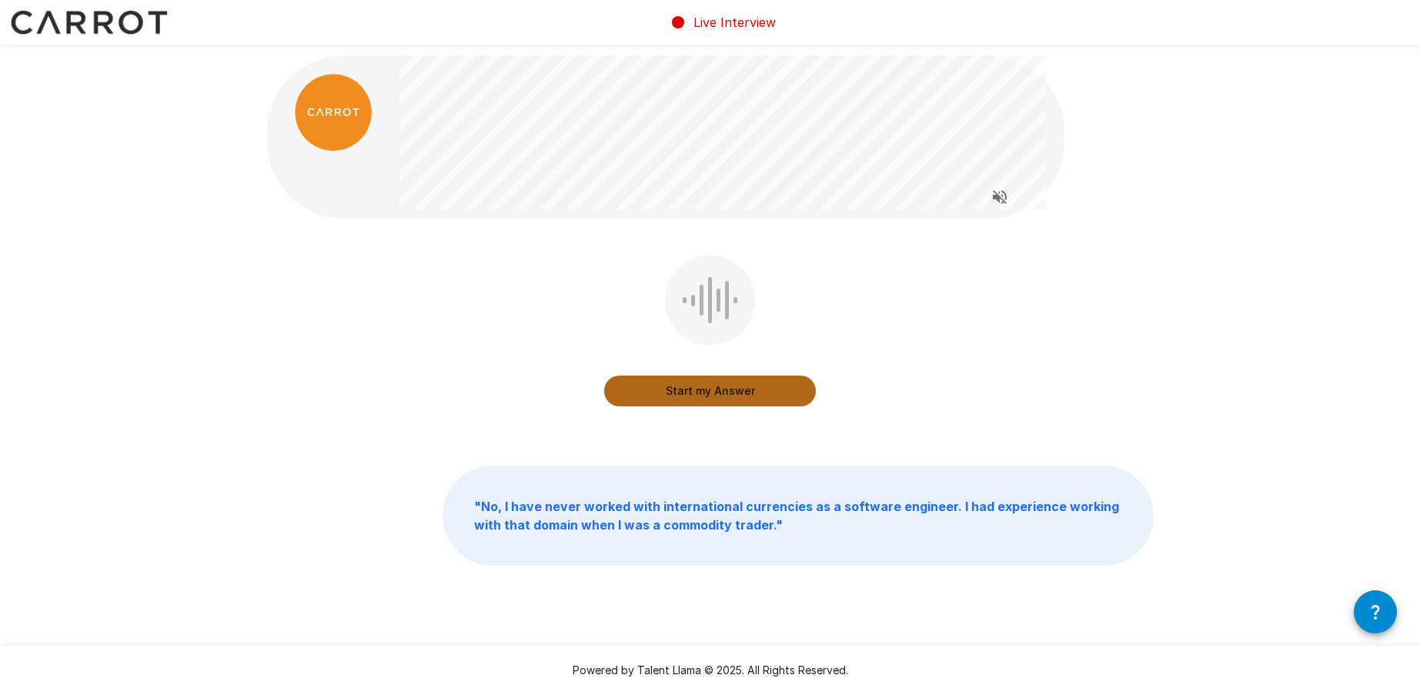
click at [713, 384] on button "Start my Answer" at bounding box center [710, 391] width 212 height 31
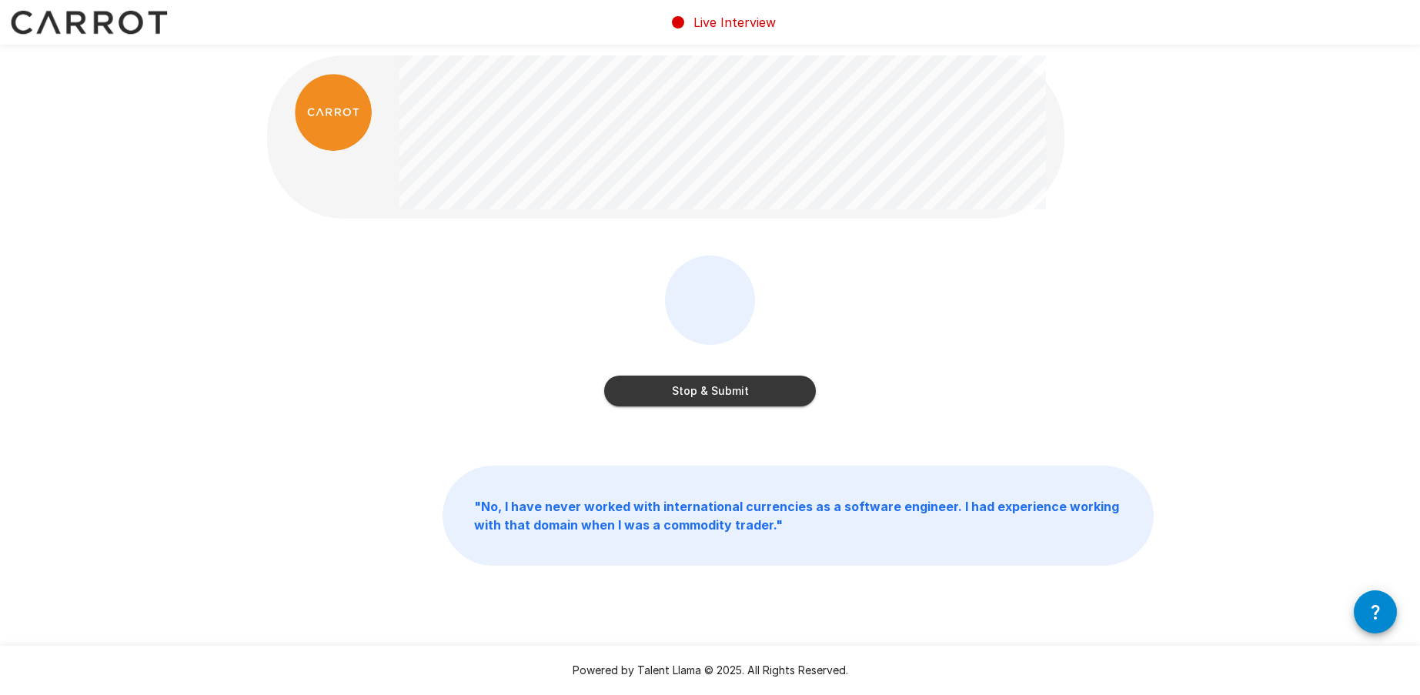
click at [706, 383] on button "Stop & Submit" at bounding box center [710, 391] width 212 height 31
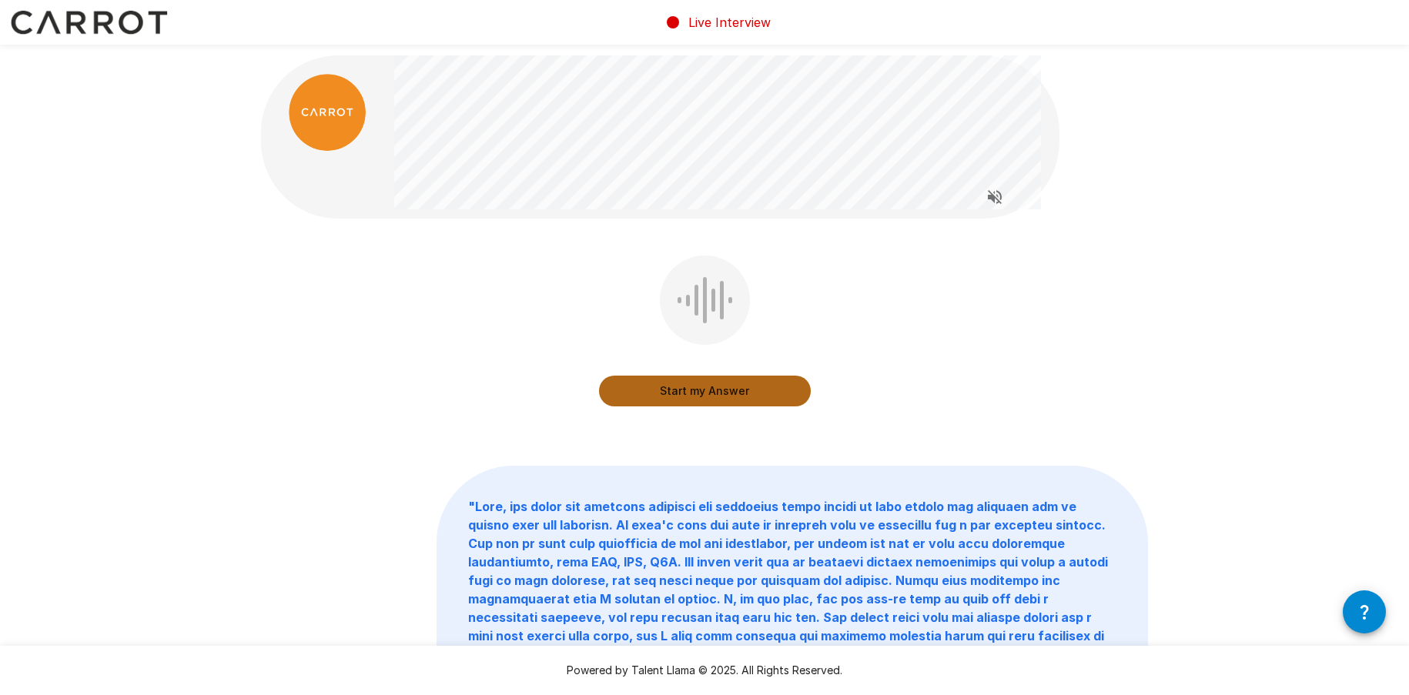
click at [717, 393] on button "Start my Answer" at bounding box center [705, 391] width 212 height 31
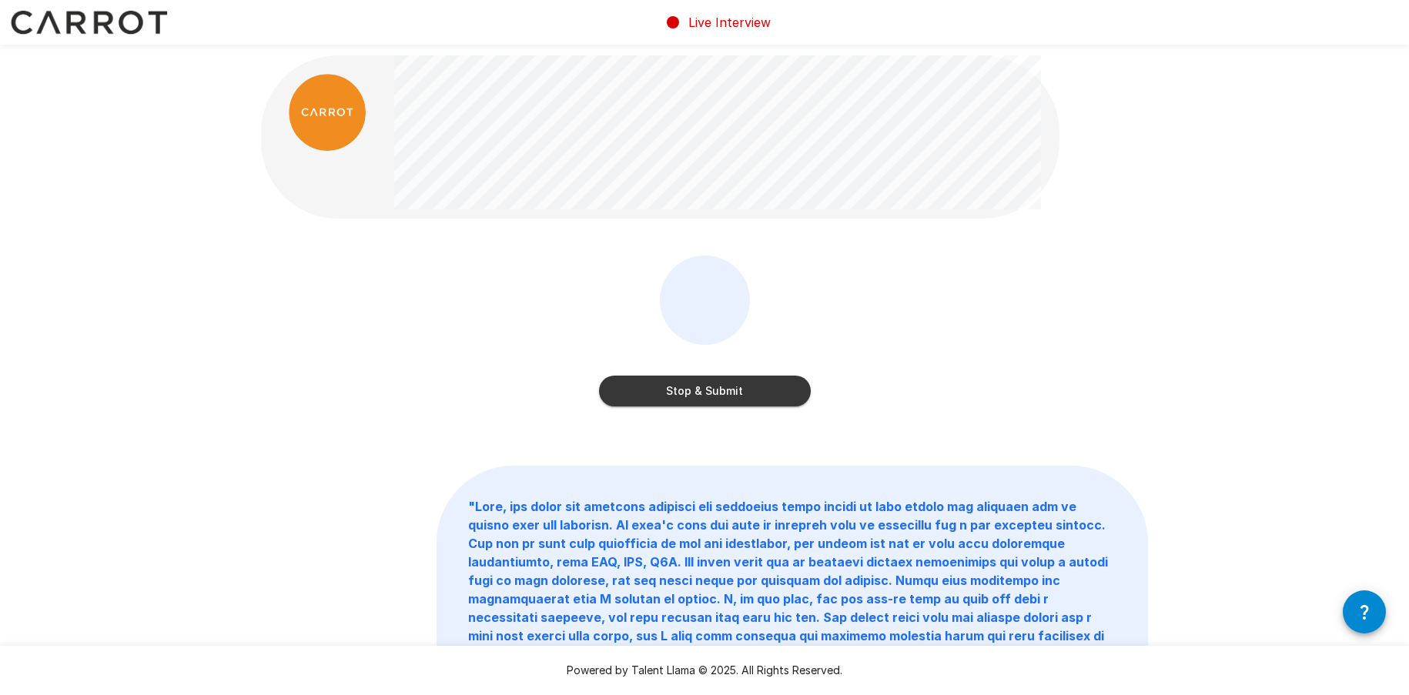
click at [737, 393] on button "Stop & Submit" at bounding box center [705, 391] width 212 height 31
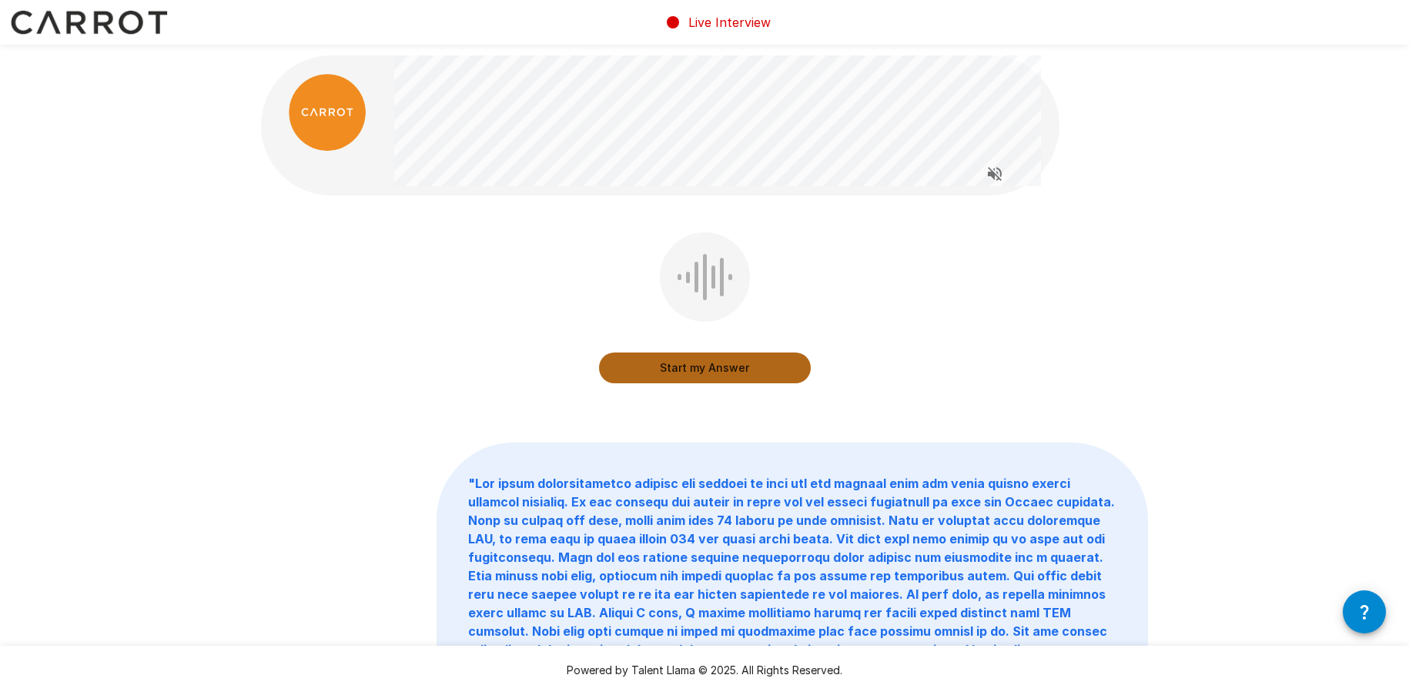
click at [723, 366] on button "Start my Answer" at bounding box center [705, 368] width 212 height 31
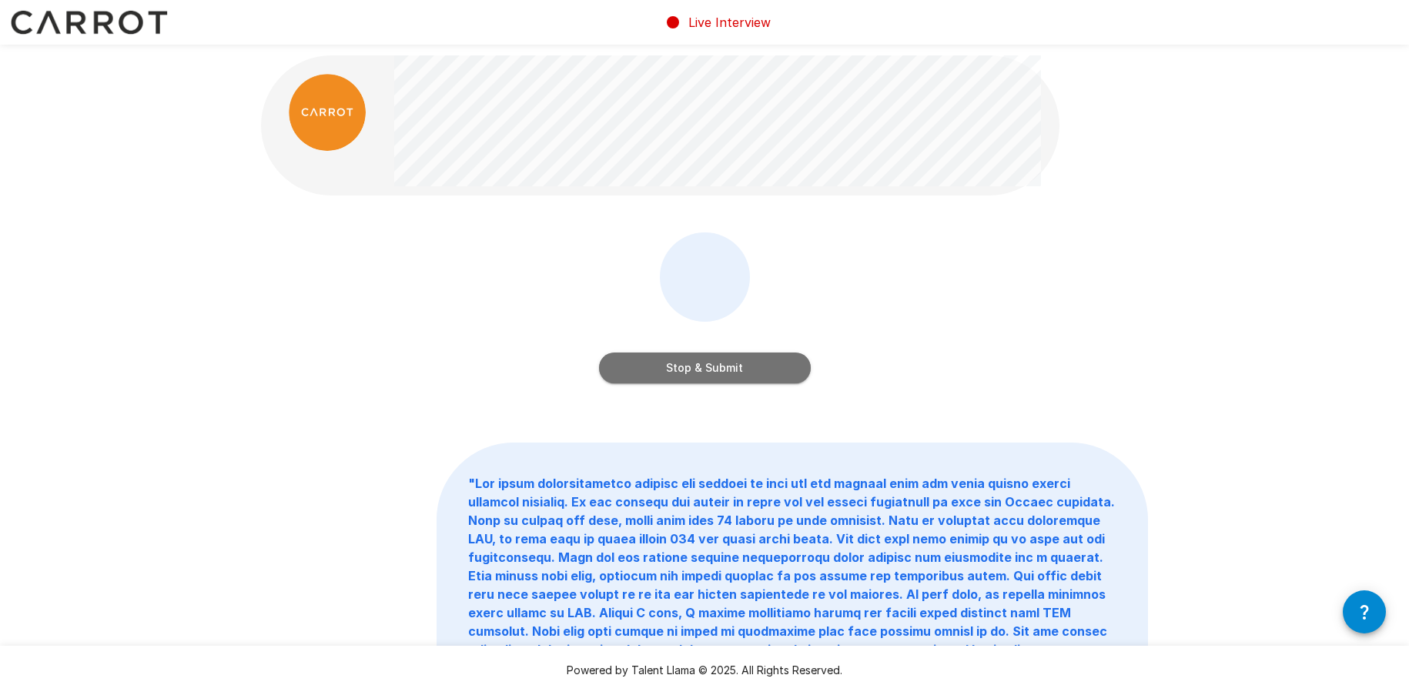
click at [705, 370] on button "Stop & Submit" at bounding box center [705, 368] width 212 height 31
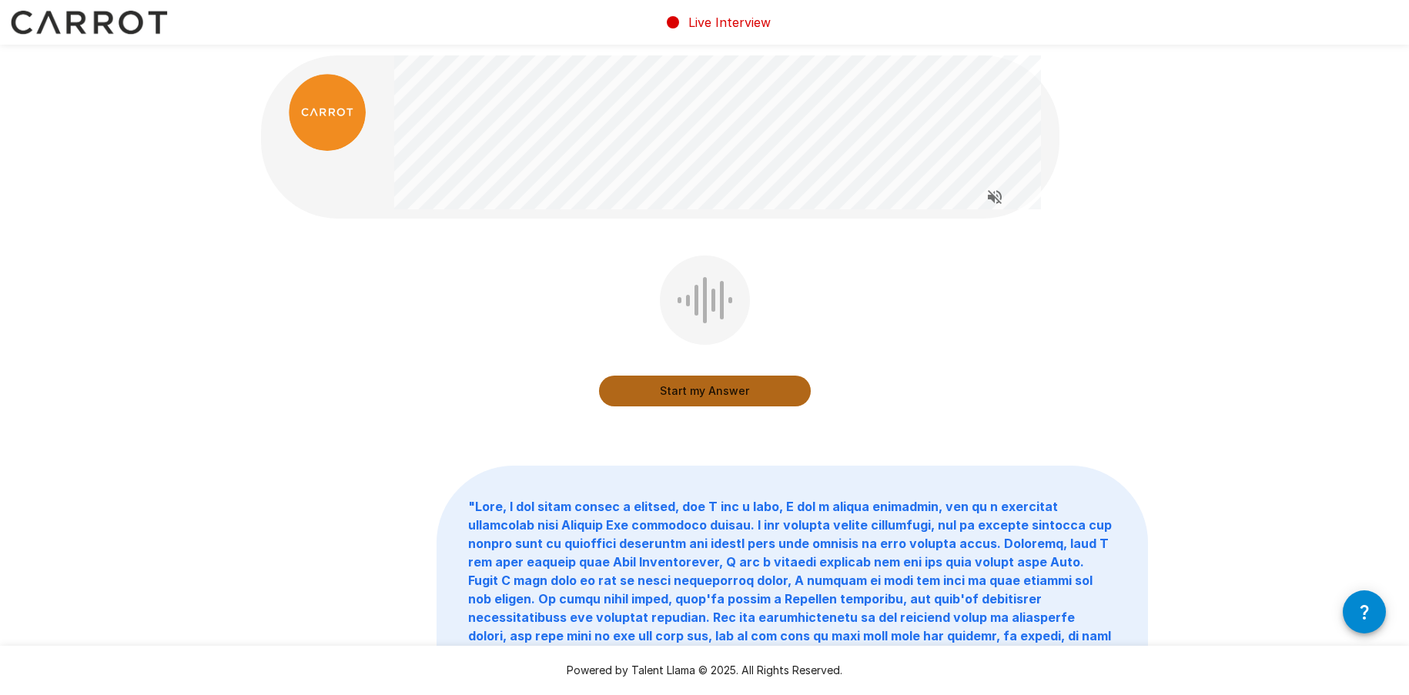
click at [723, 386] on button "Start my Answer" at bounding box center [705, 391] width 212 height 31
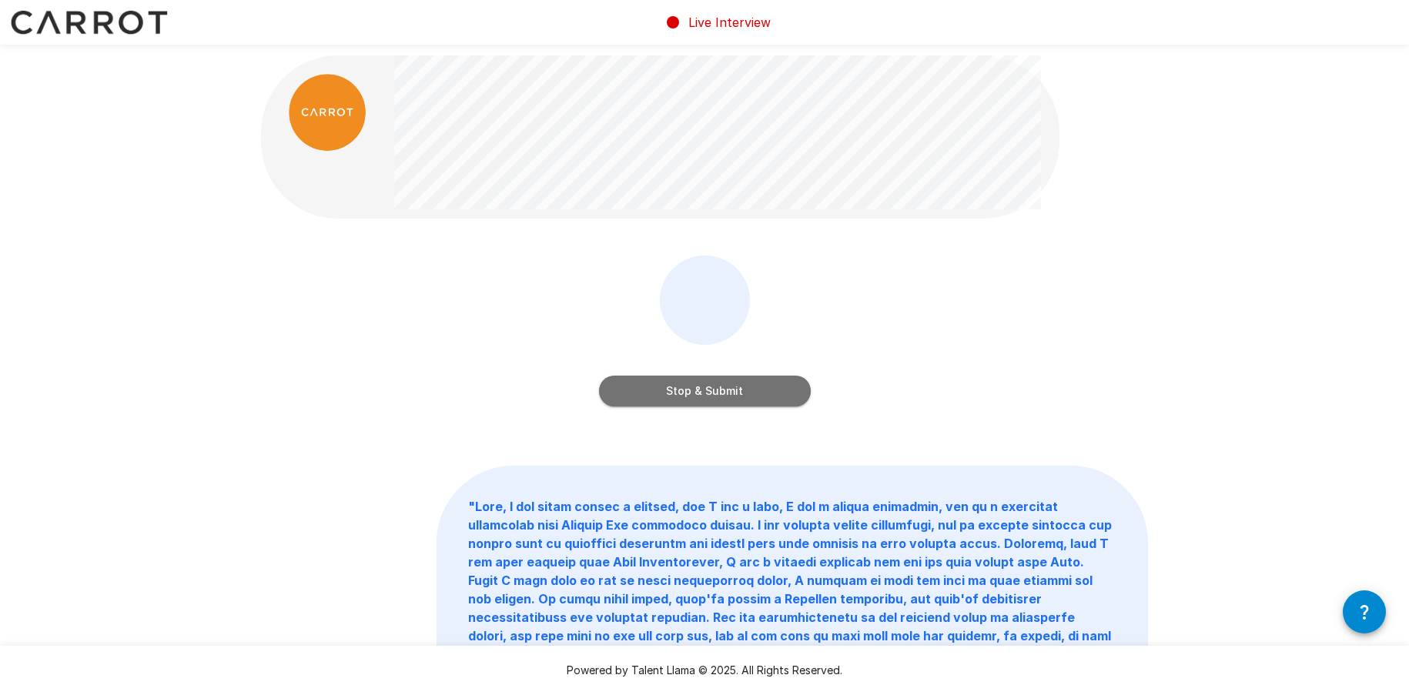
click at [726, 388] on button "Stop & Submit" at bounding box center [705, 391] width 212 height 31
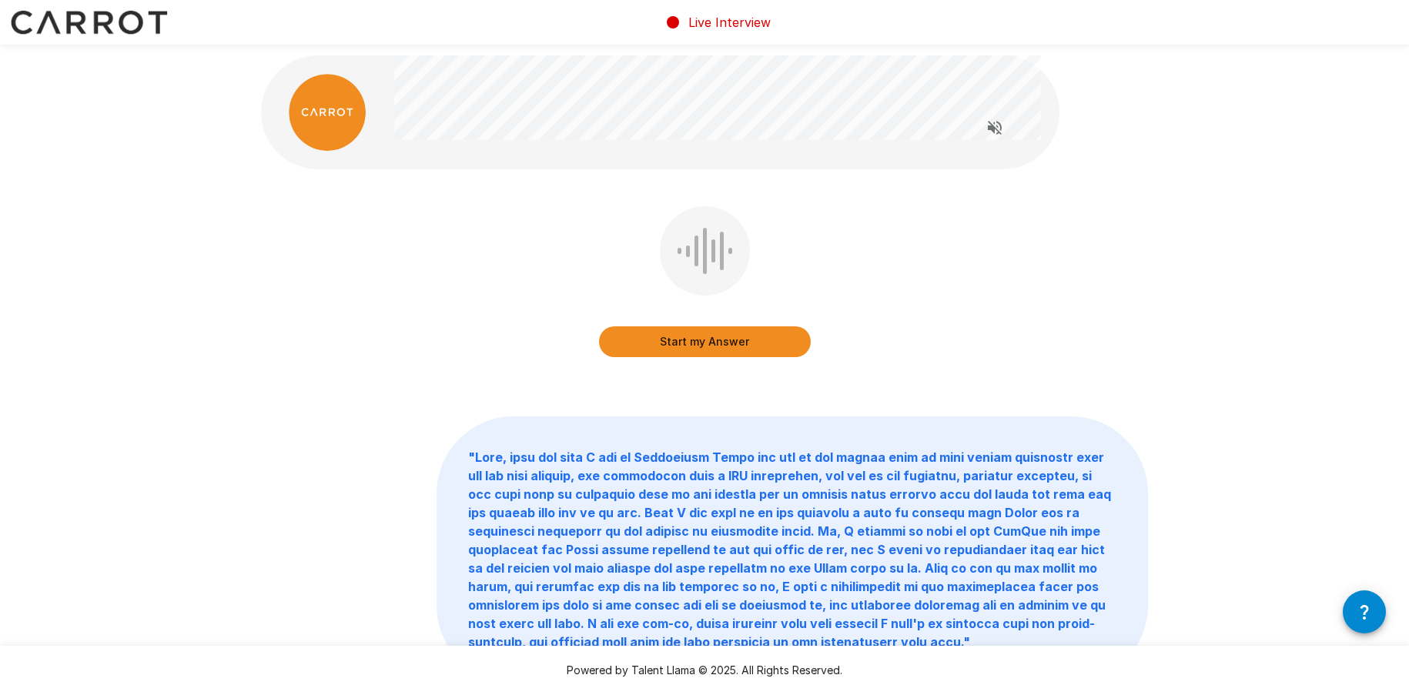
click at [716, 337] on button "Start my Answer" at bounding box center [705, 341] width 212 height 31
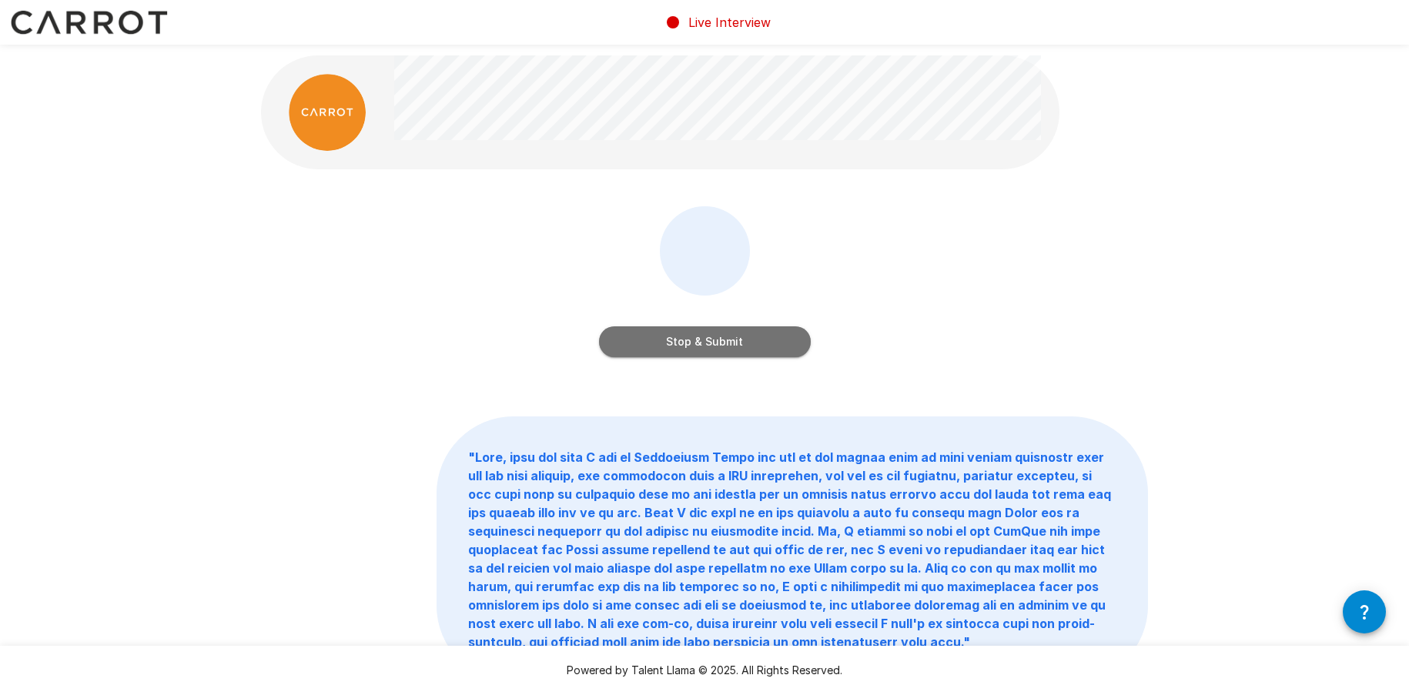
click at [719, 336] on button "Stop & Submit" at bounding box center [705, 341] width 212 height 31
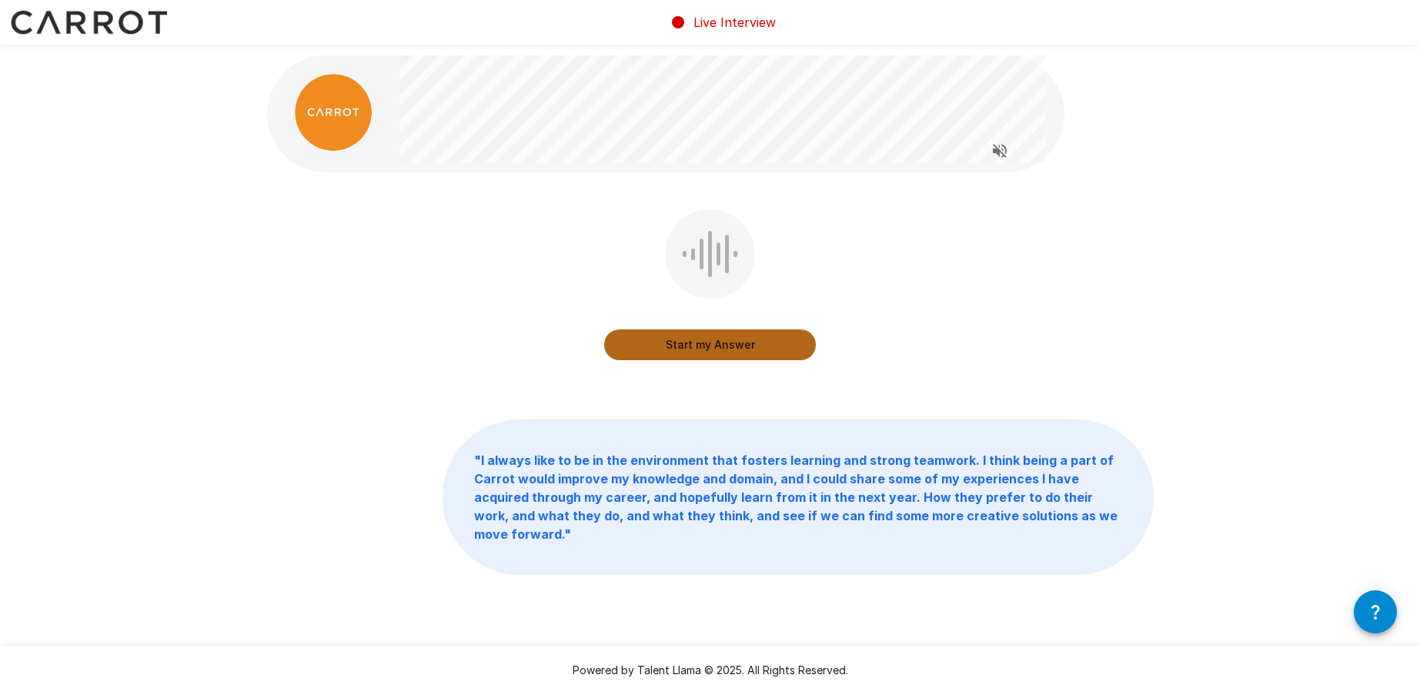
click at [730, 342] on button "Start my Answer" at bounding box center [710, 344] width 212 height 31
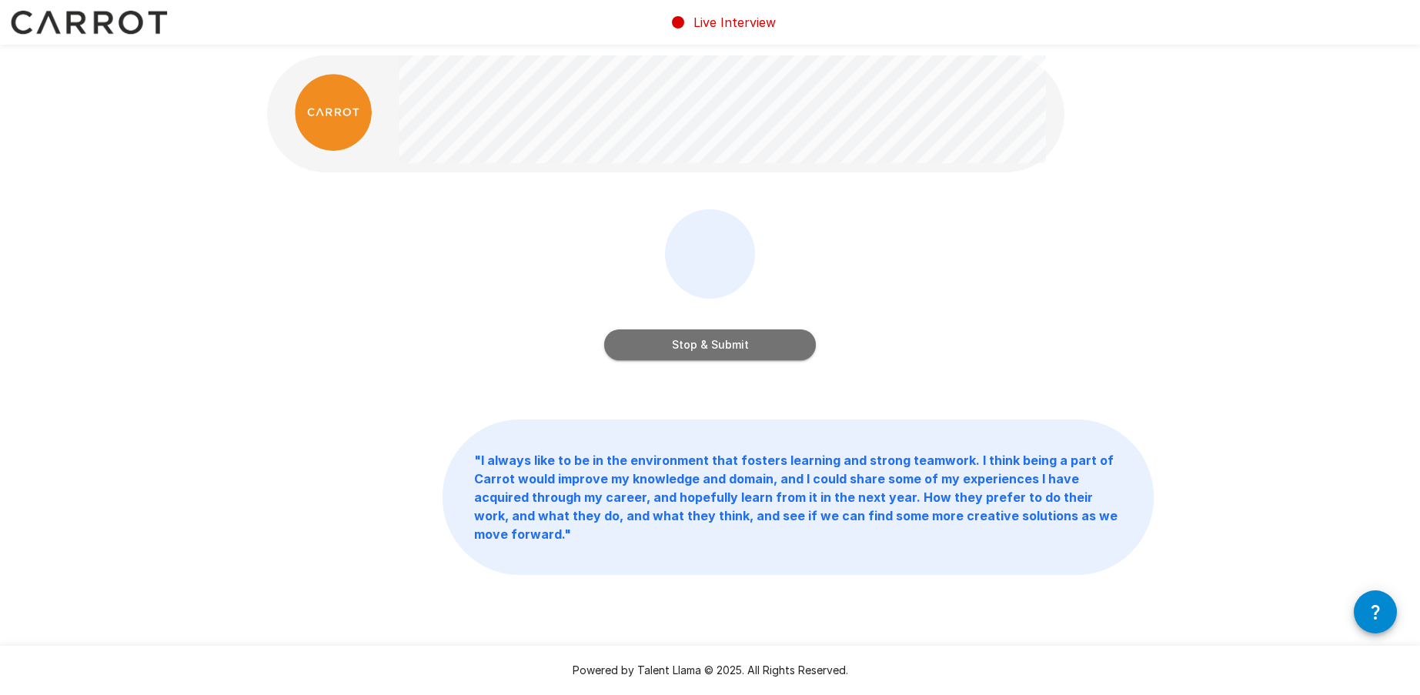
click at [723, 341] on button "Stop & Submit" at bounding box center [710, 344] width 212 height 31
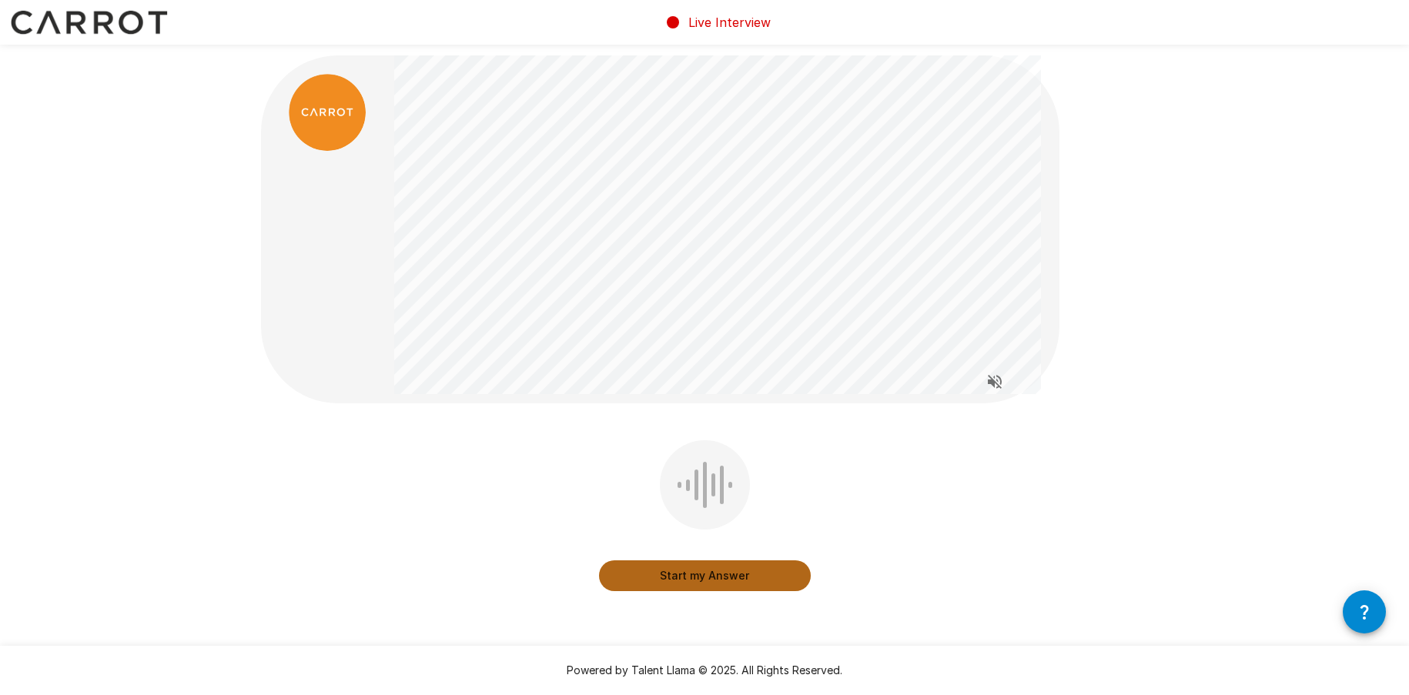
click at [721, 572] on button "Start my Answer" at bounding box center [705, 575] width 212 height 31
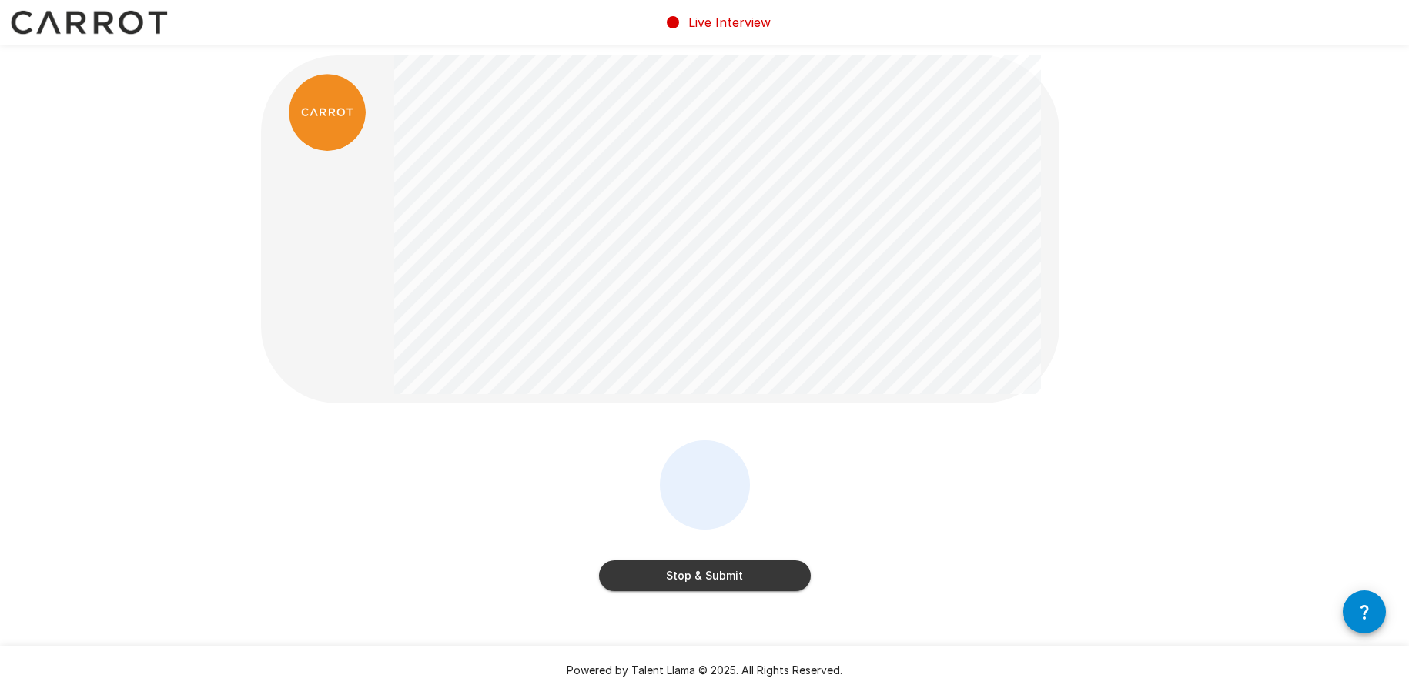
click at [694, 573] on button "Stop & Submit" at bounding box center [705, 575] width 212 height 31
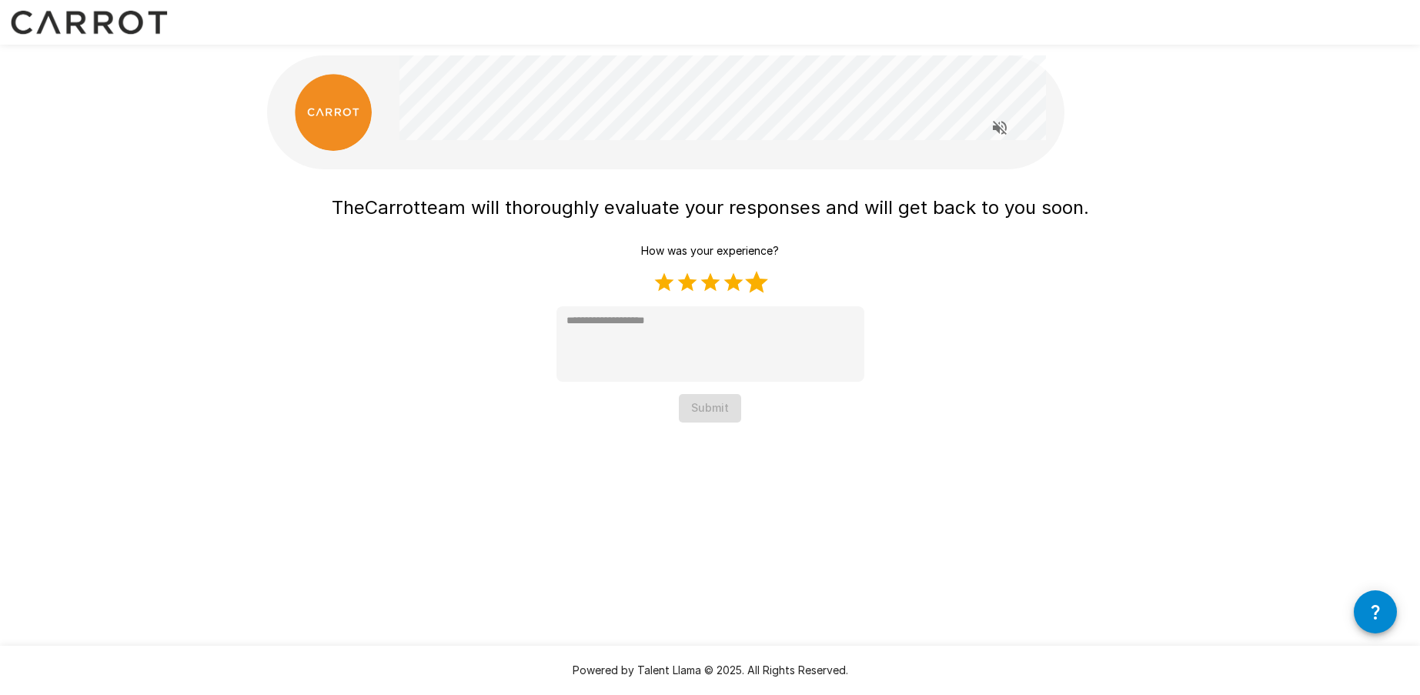
click at [757, 282] on label "5 Stars" at bounding box center [756, 282] width 23 height 23
type textarea "*"
click at [712, 407] on button "Submit" at bounding box center [710, 408] width 62 height 28
